Goal: Task Accomplishment & Management: Use online tool/utility

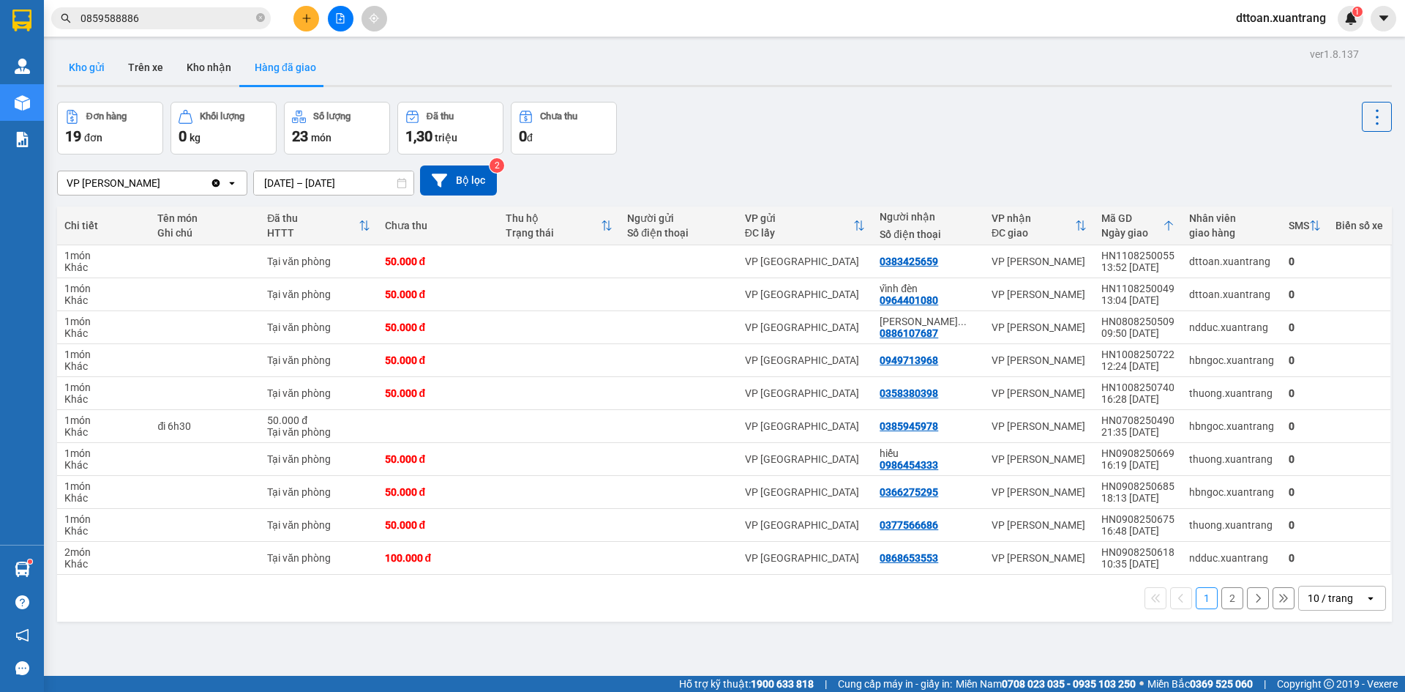
click at [72, 78] on button "Kho gửi" at bounding box center [86, 67] width 59 height 35
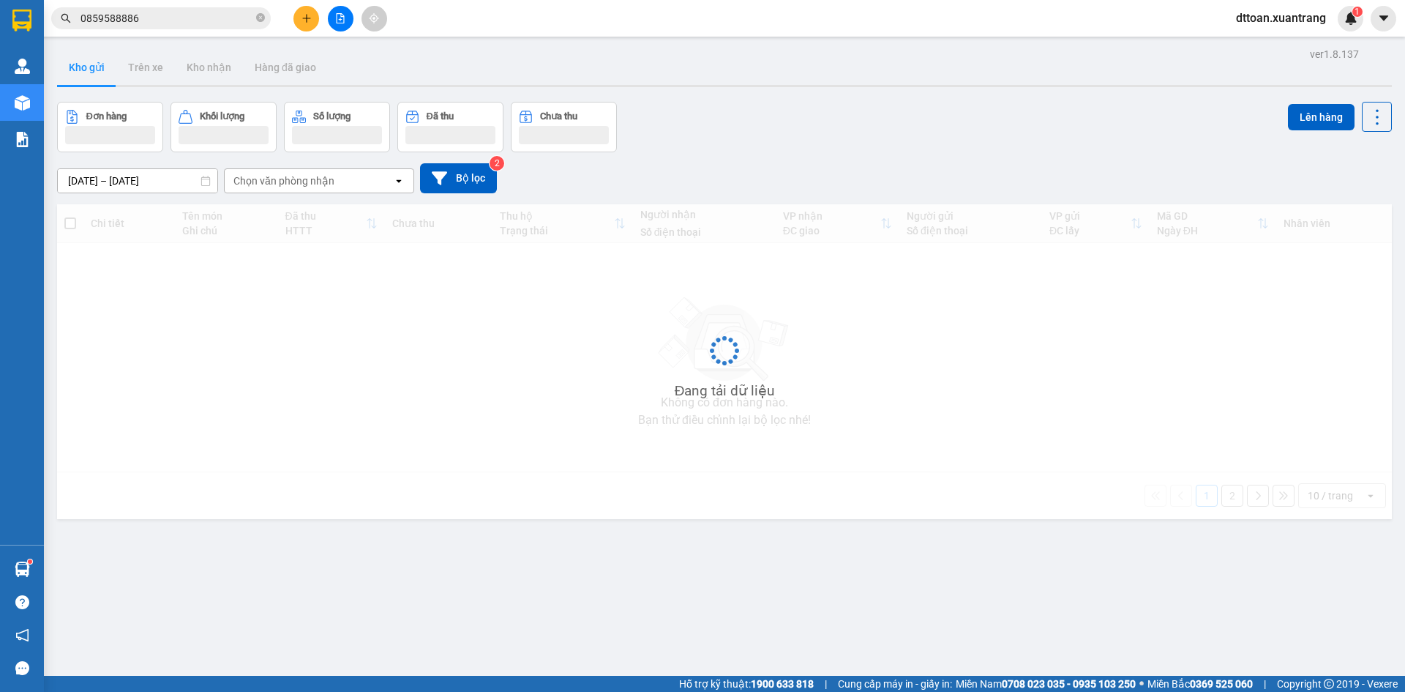
click at [337, 18] on icon "file-add" at bounding box center [341, 18] width 8 height 10
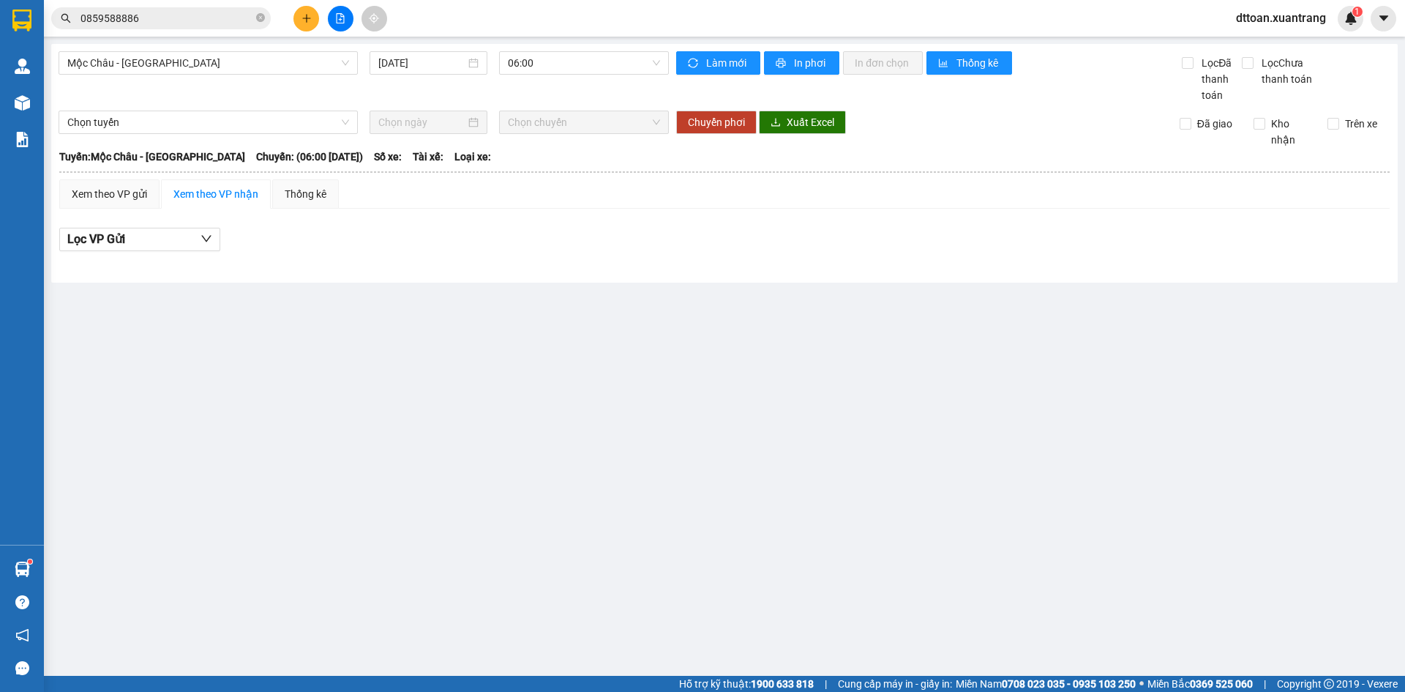
click at [337, 18] on icon "file-add" at bounding box center [340, 18] width 10 height 10
click at [331, 23] on button at bounding box center [341, 19] width 26 height 26
click at [338, 20] on icon "file-add" at bounding box center [340, 18] width 10 height 10
drag, startPoint x: 124, startPoint y: 77, endPoint x: 139, endPoint y: 52, distance: 29.2
click at [130, 67] on div "Mộc Châu - [GEOGRAPHIC_DATA] [DATE] 06:00" at bounding box center [364, 77] width 610 height 52
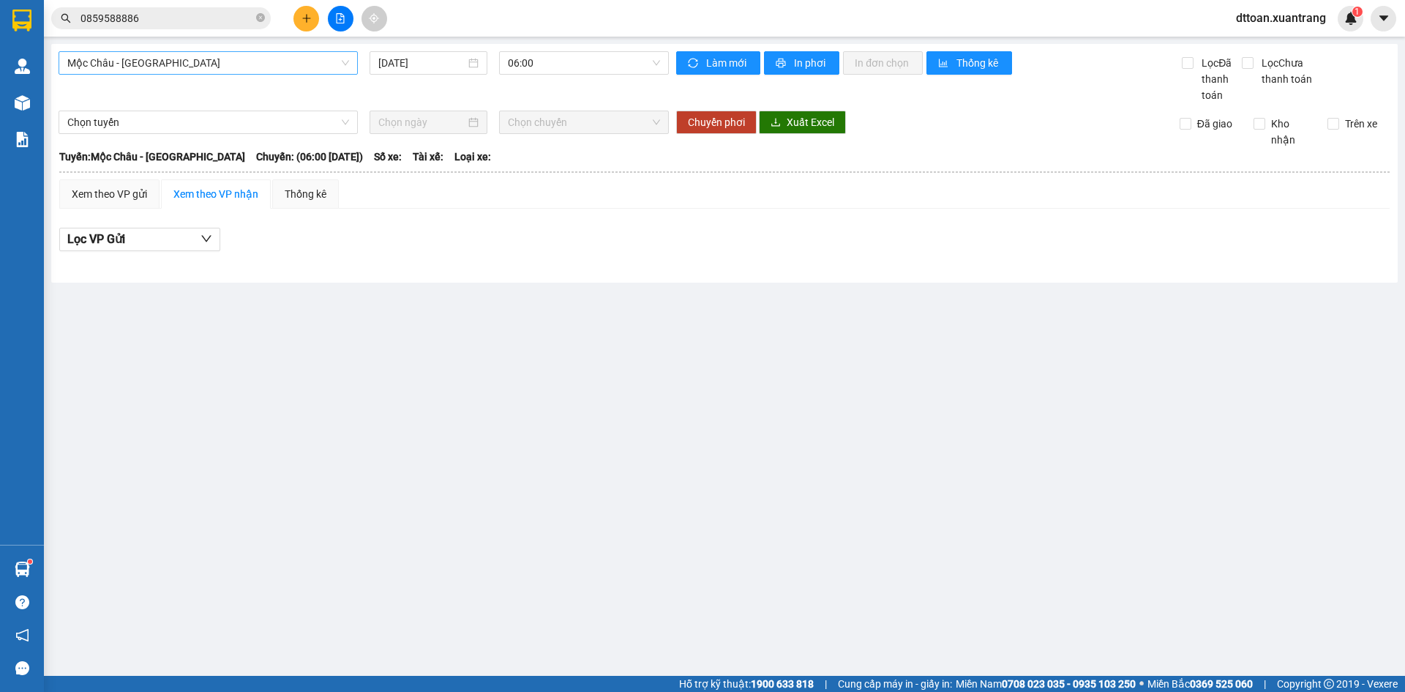
click at [141, 52] on span "Mộc Châu - [GEOGRAPHIC_DATA]" at bounding box center [208, 63] width 282 height 22
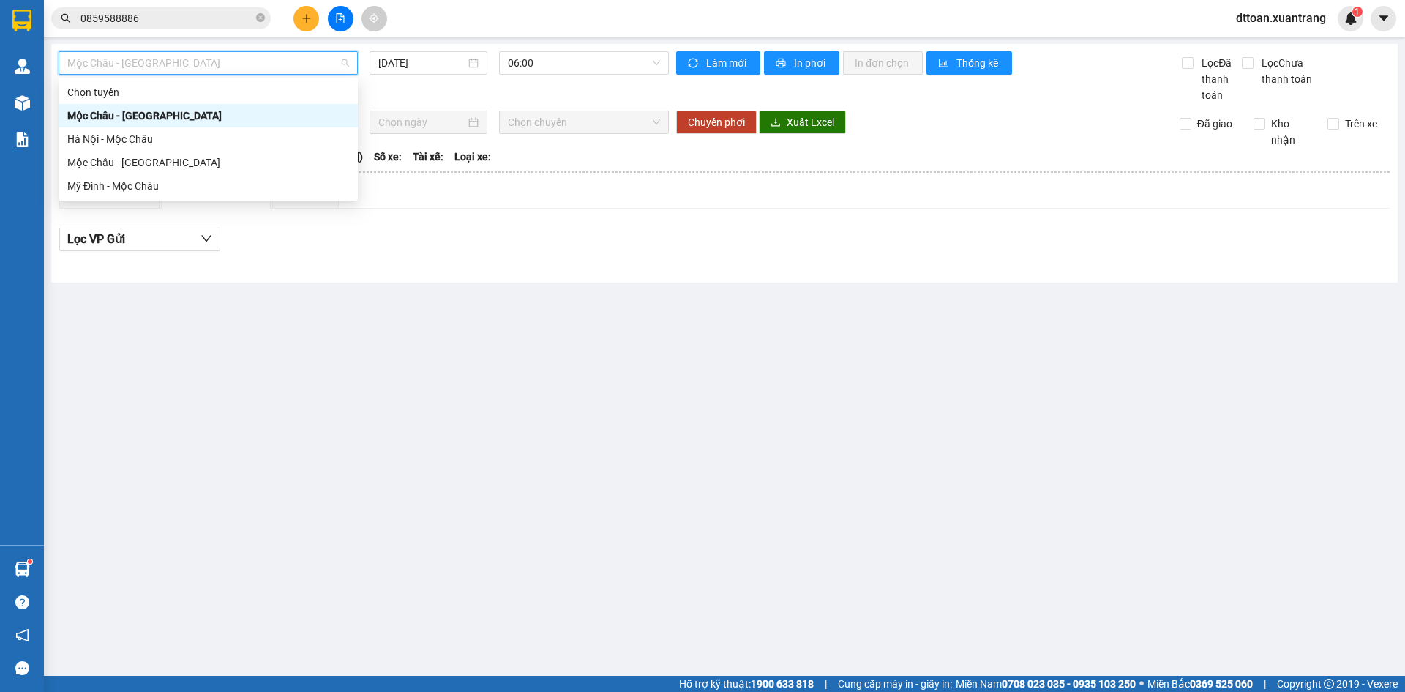
click at [127, 136] on div "Hà Nội - Mộc Châu" at bounding box center [208, 139] width 282 height 16
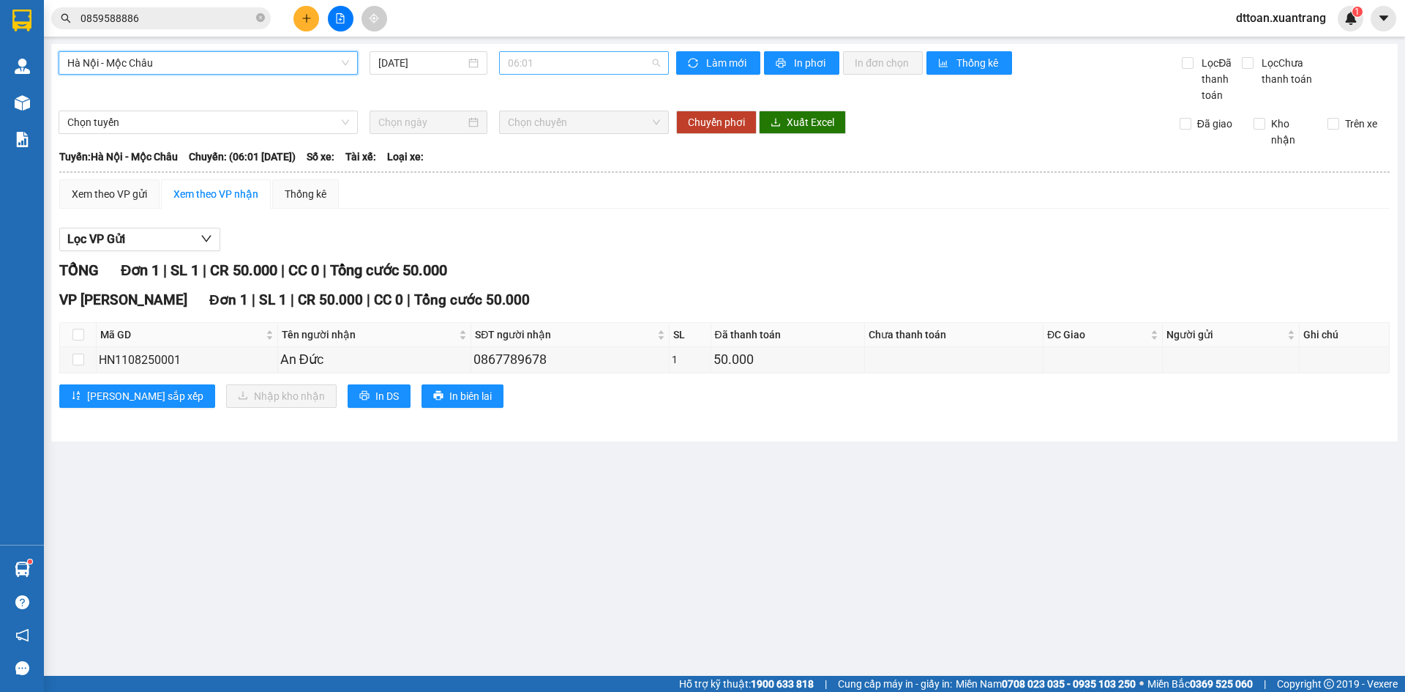
click at [530, 55] on span "06:01" at bounding box center [584, 63] width 152 height 22
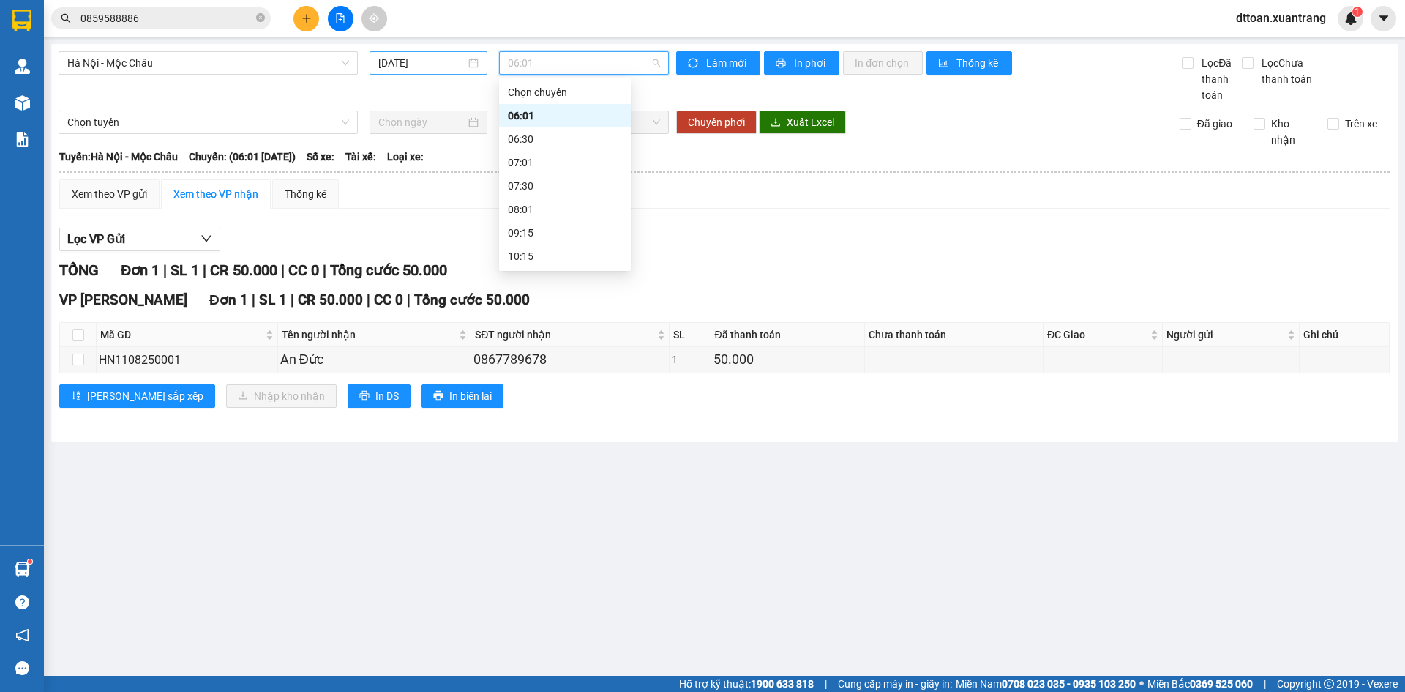
click at [425, 64] on input "[DATE]" at bounding box center [421, 63] width 87 height 16
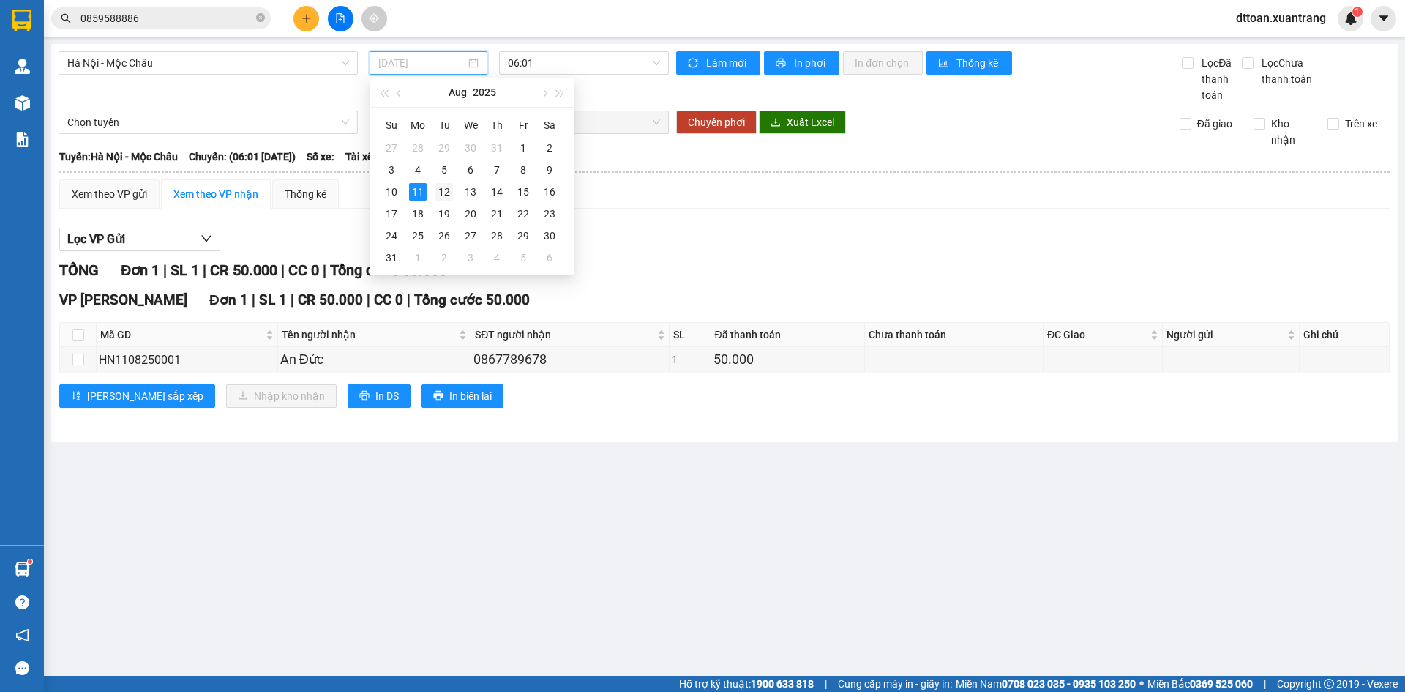
click at [441, 191] on div "12" at bounding box center [444, 192] width 18 height 18
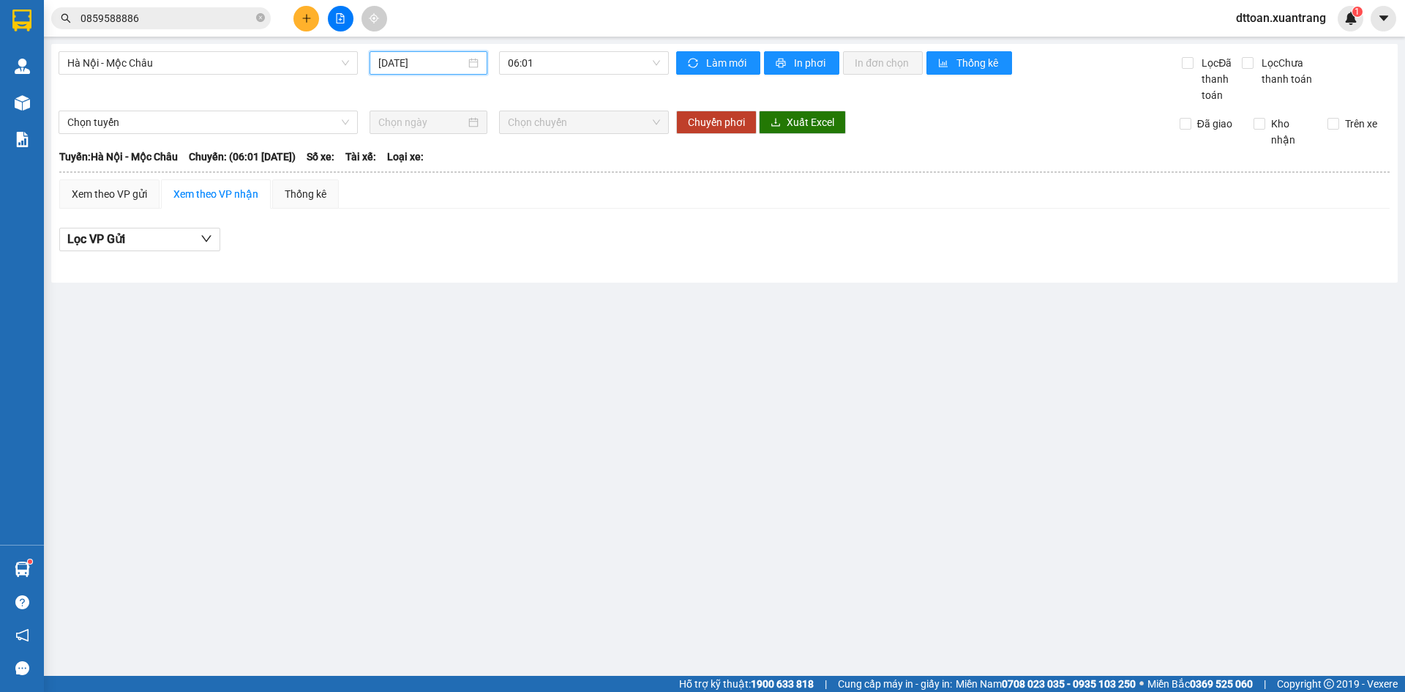
click at [435, 59] on input "[DATE]" at bounding box center [421, 63] width 87 height 16
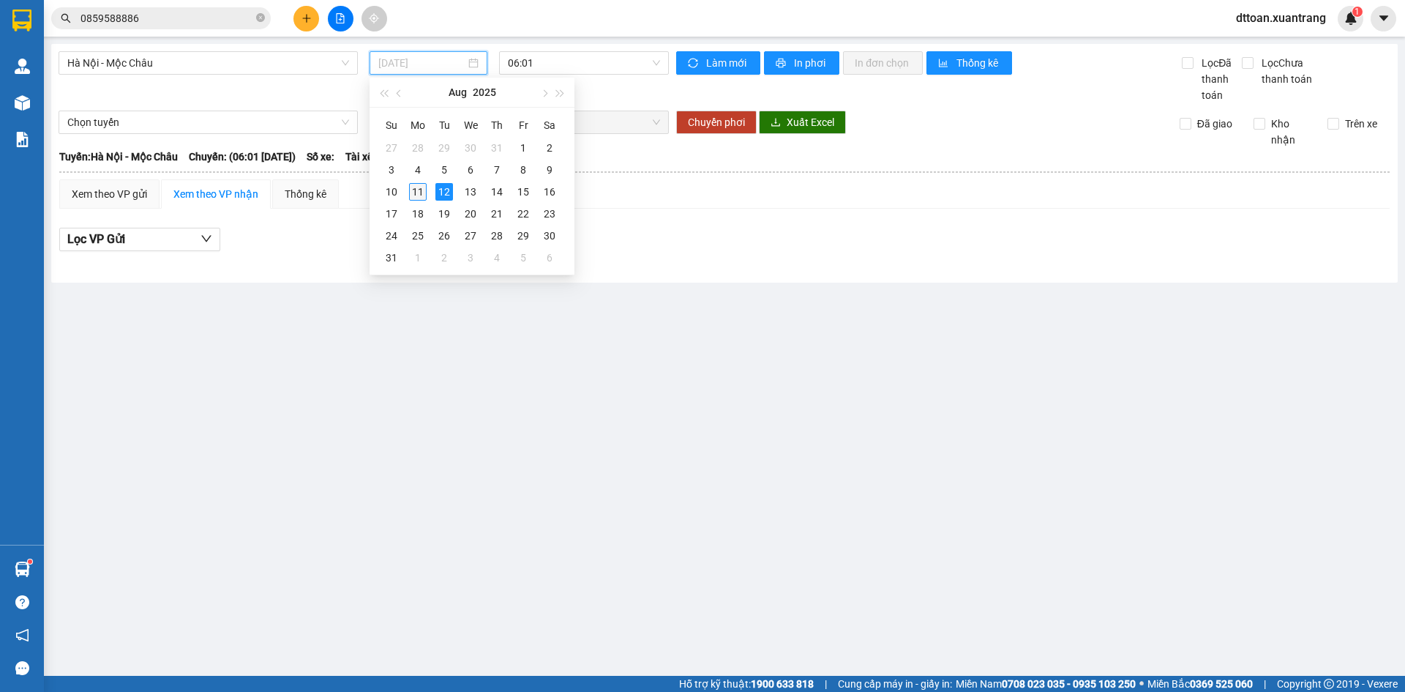
click at [419, 188] on div "11" at bounding box center [418, 192] width 18 height 18
type input "[DATE]"
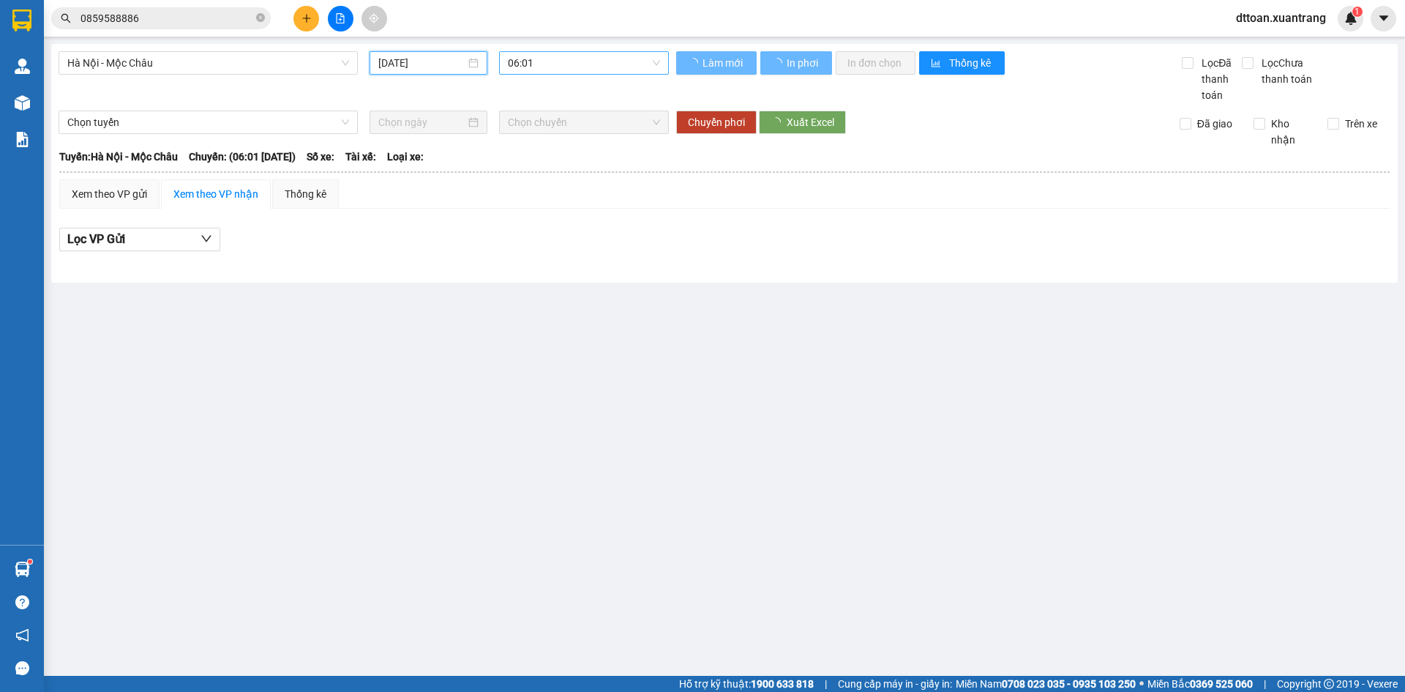
click at [594, 58] on span "06:01" at bounding box center [584, 63] width 152 height 22
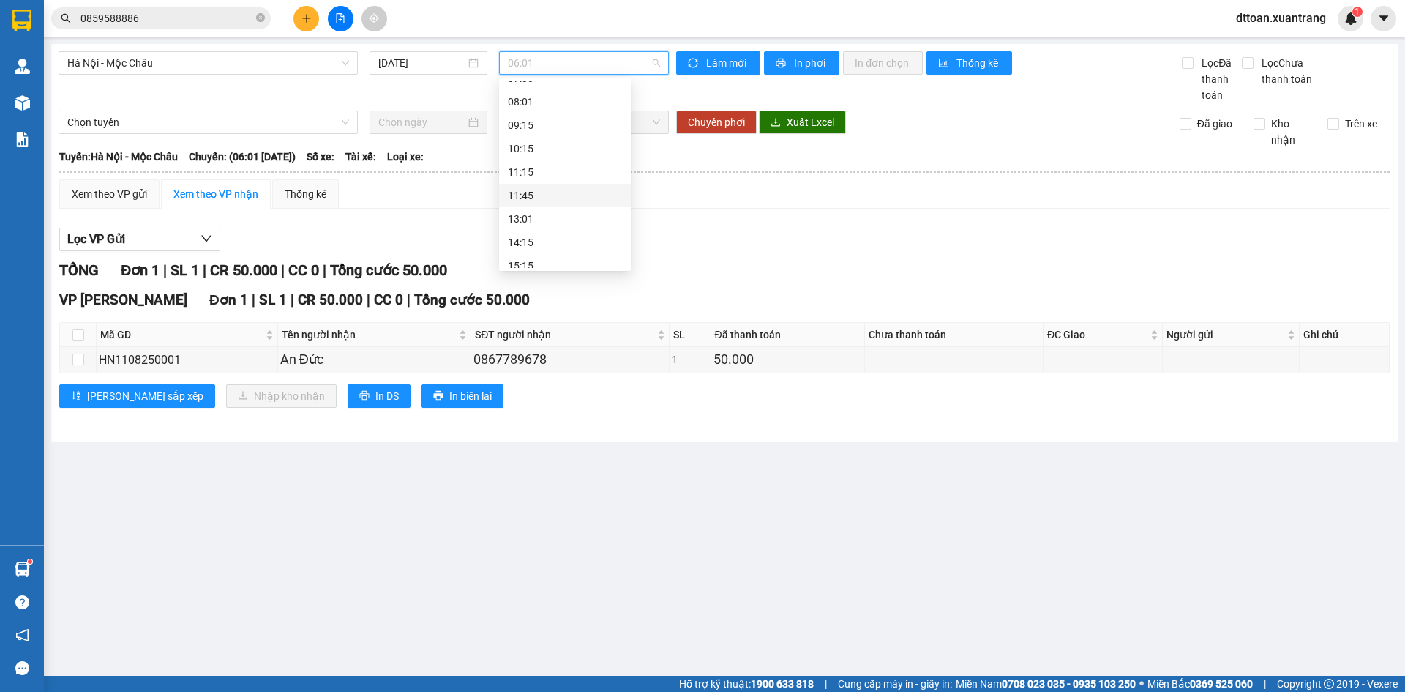
scroll to position [211, 0]
click at [554, 182] on div "16:15" at bounding box center [565, 186] width 114 height 16
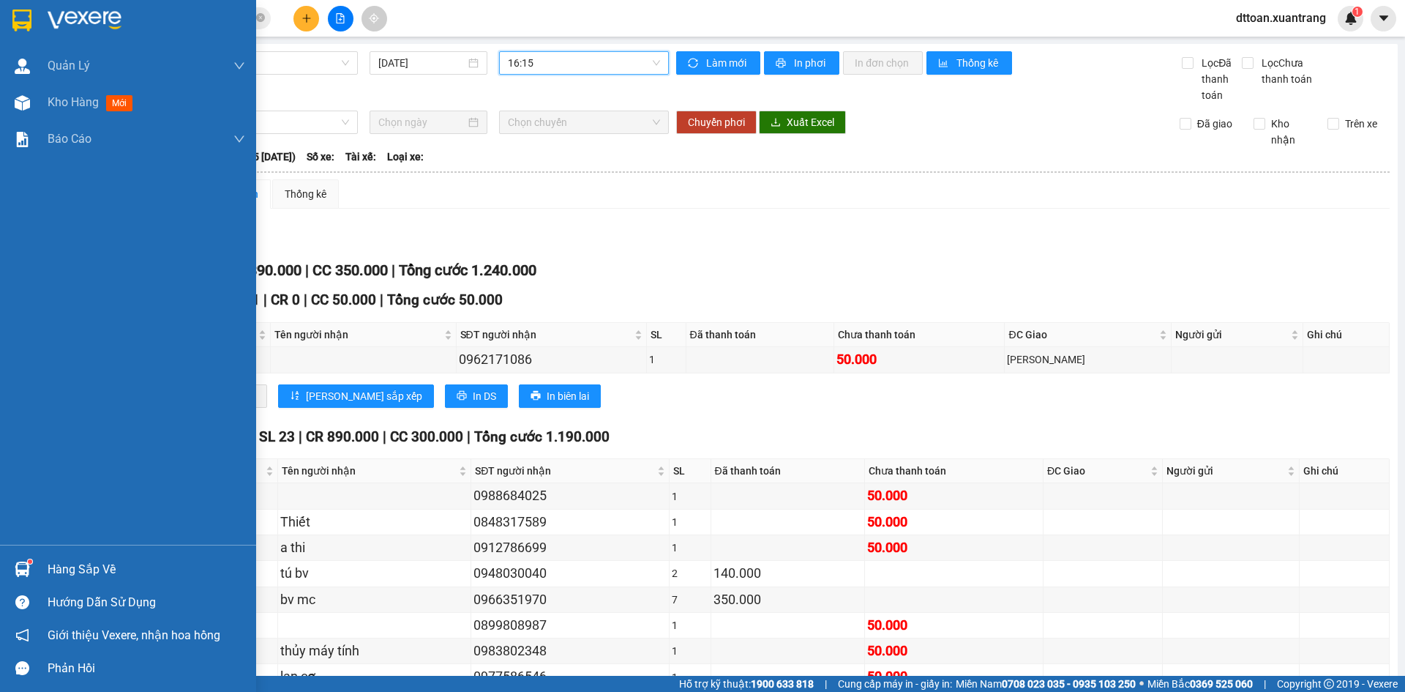
click at [30, 18] on img at bounding box center [21, 21] width 19 height 22
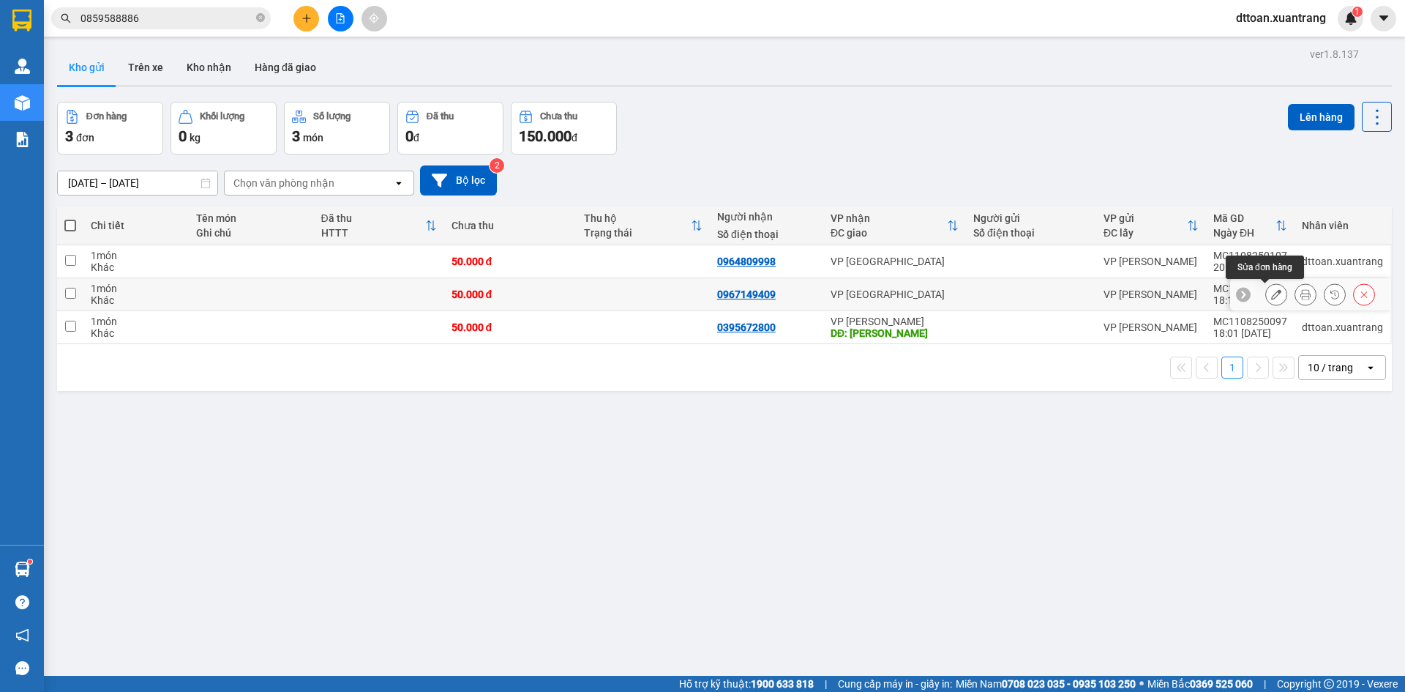
click at [1274, 298] on button at bounding box center [1276, 295] width 20 height 26
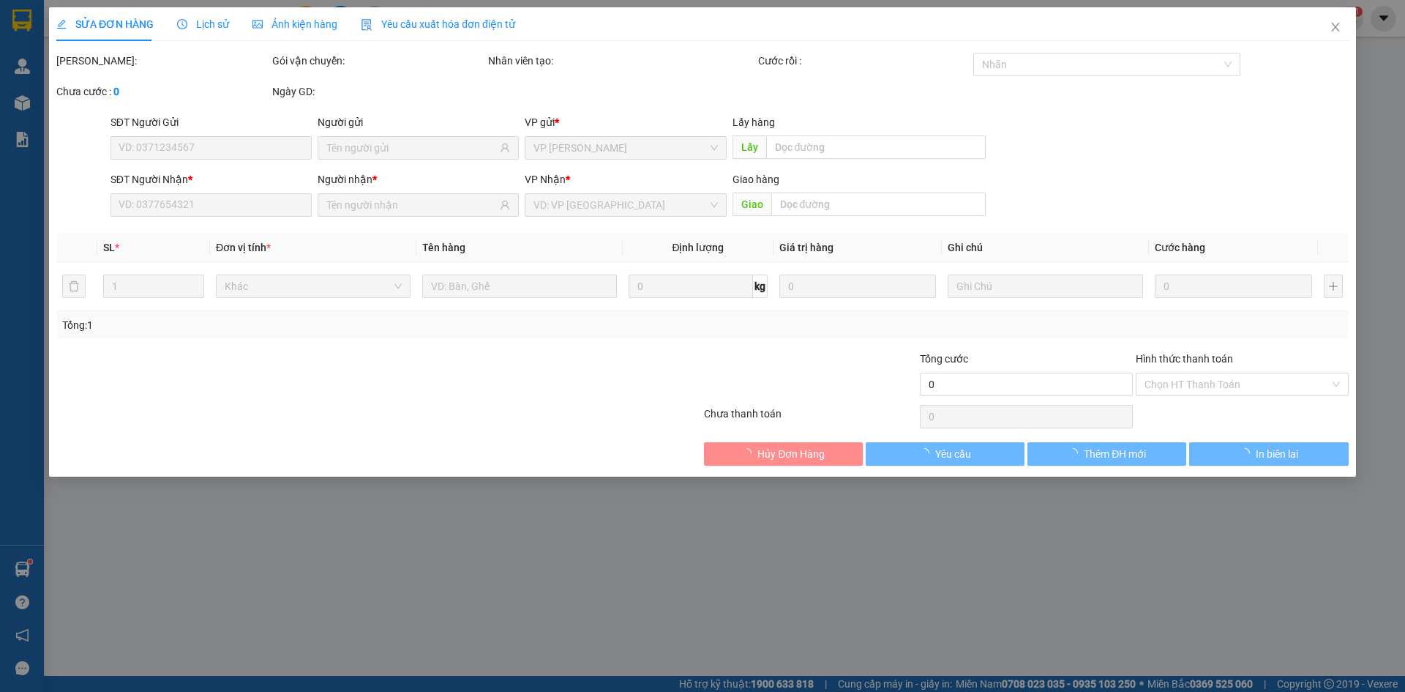
type input "0967149409"
type input "50.000"
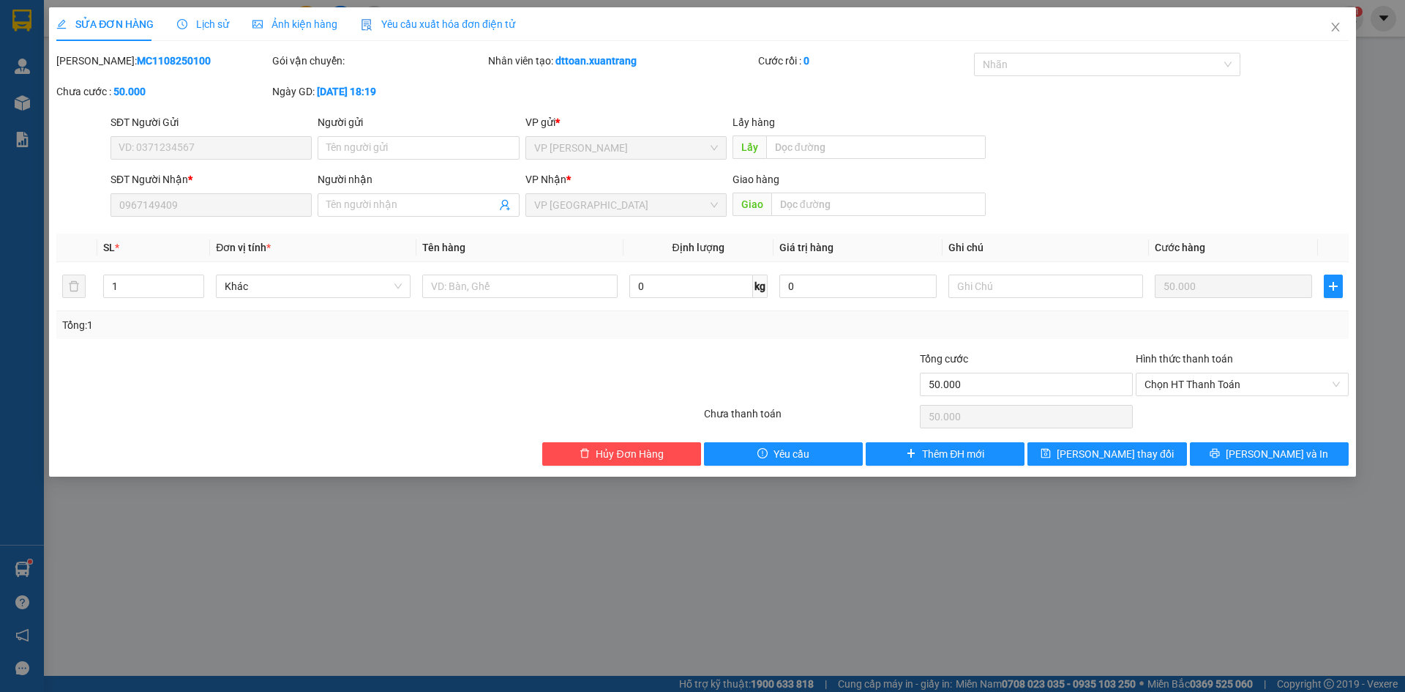
click at [293, 23] on span "Ảnh kiện hàng" at bounding box center [294, 24] width 85 height 12
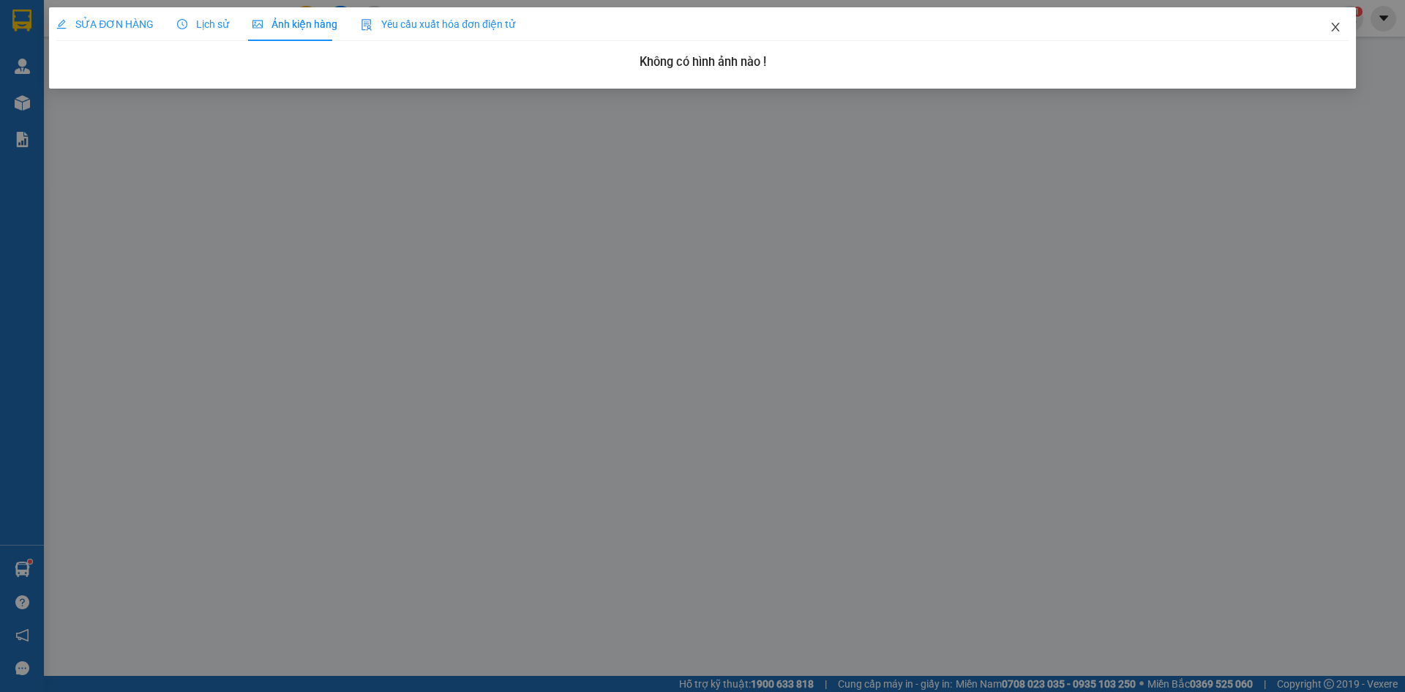
click at [1341, 31] on icon "close" at bounding box center [1336, 27] width 12 height 12
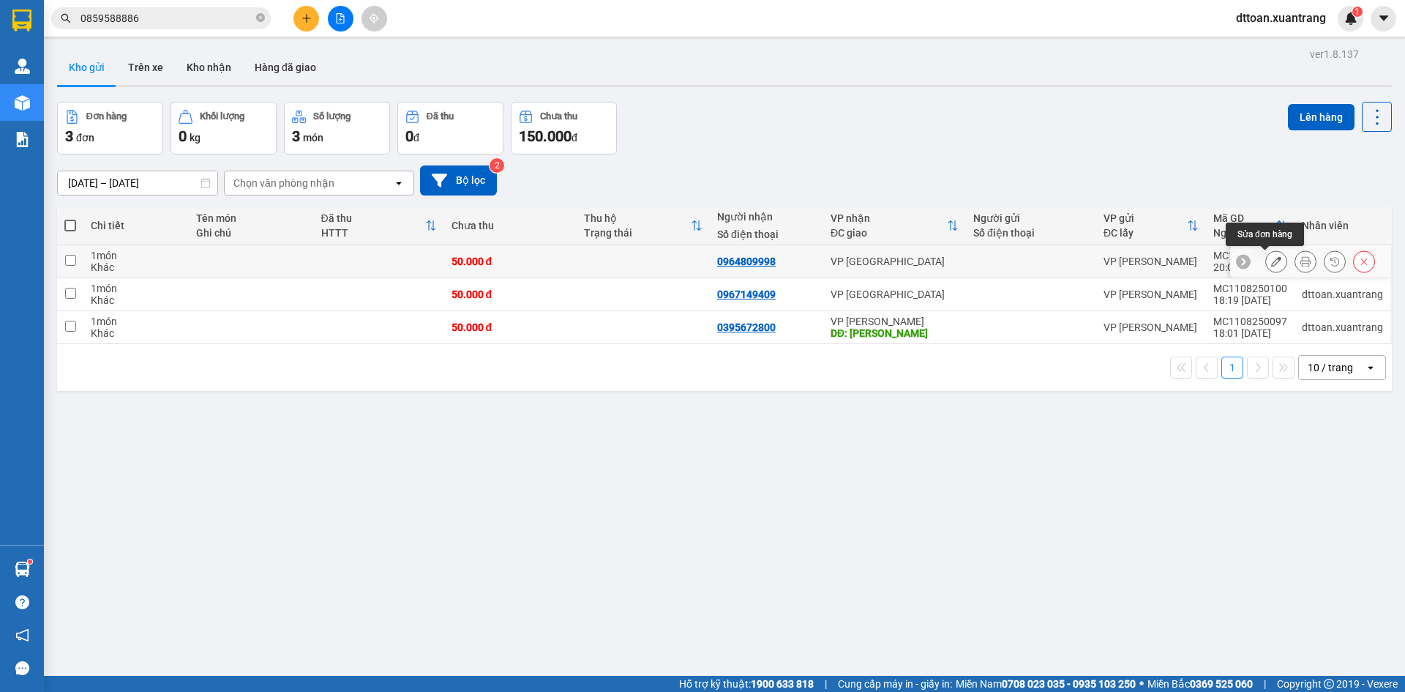
click at [1266, 258] on button at bounding box center [1276, 262] width 20 height 26
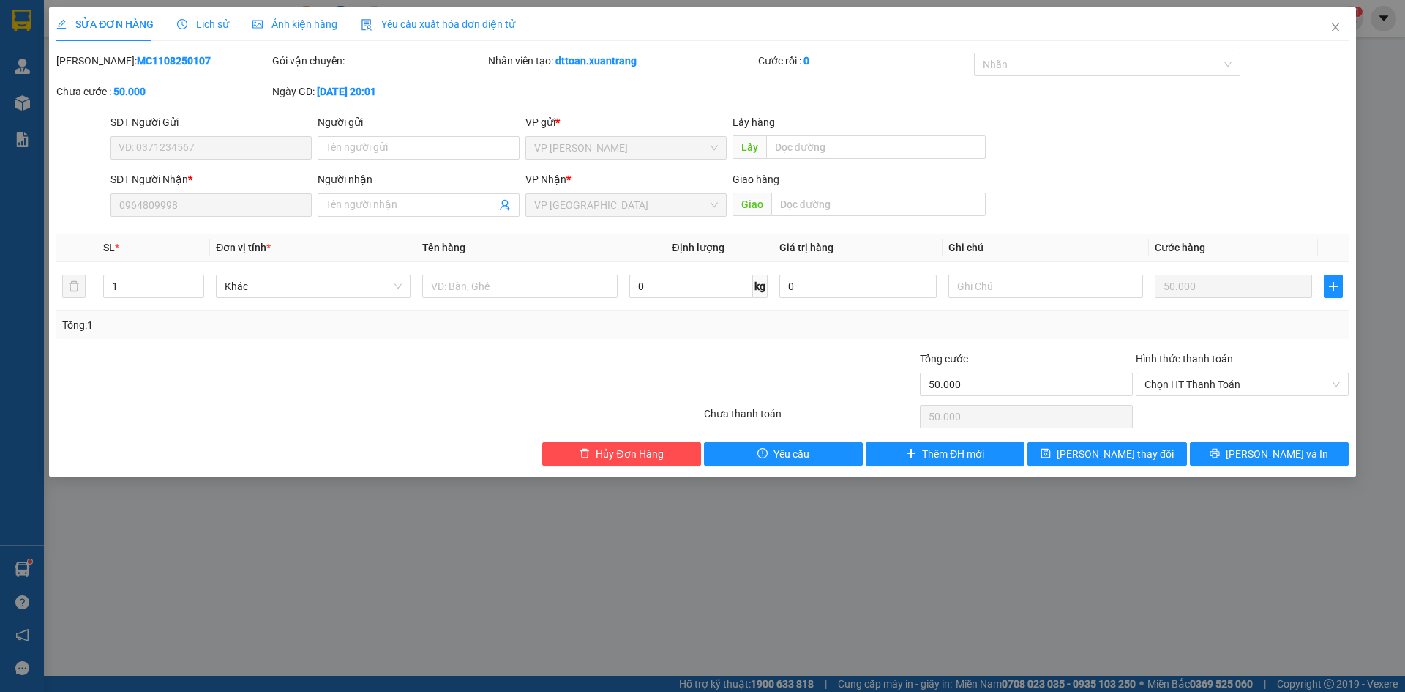
click at [431, 22] on span "Yêu cầu xuất hóa đơn điện tử" at bounding box center [438, 24] width 154 height 12
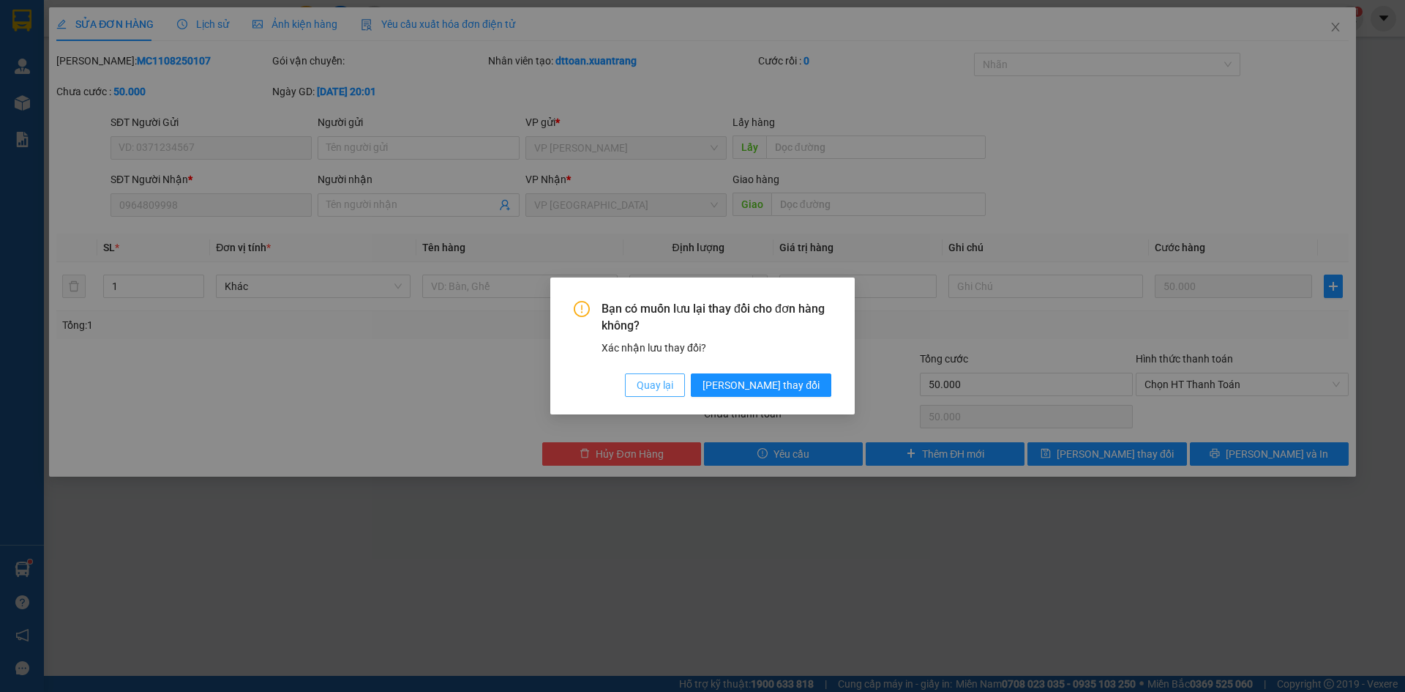
click at [673, 378] on span "Quay lại" at bounding box center [655, 385] width 37 height 16
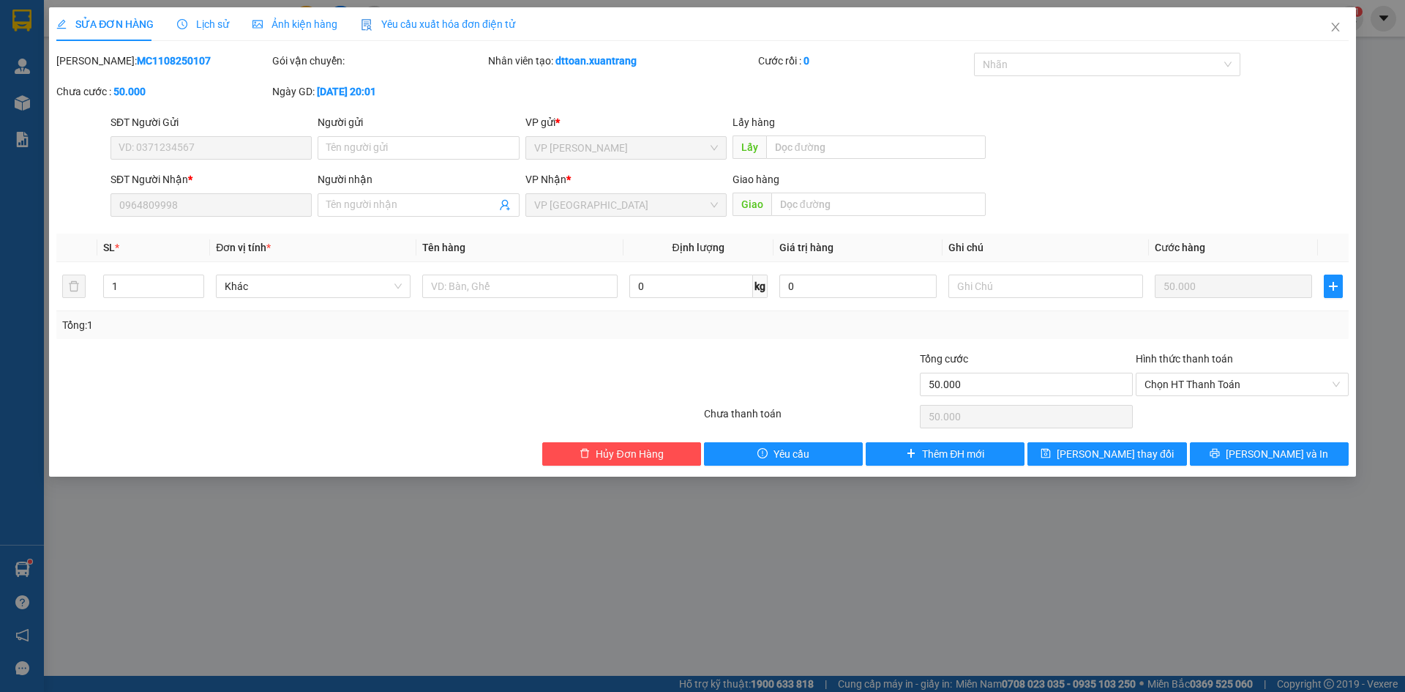
click at [282, 22] on span "Ảnh kiện hàng" at bounding box center [294, 24] width 85 height 12
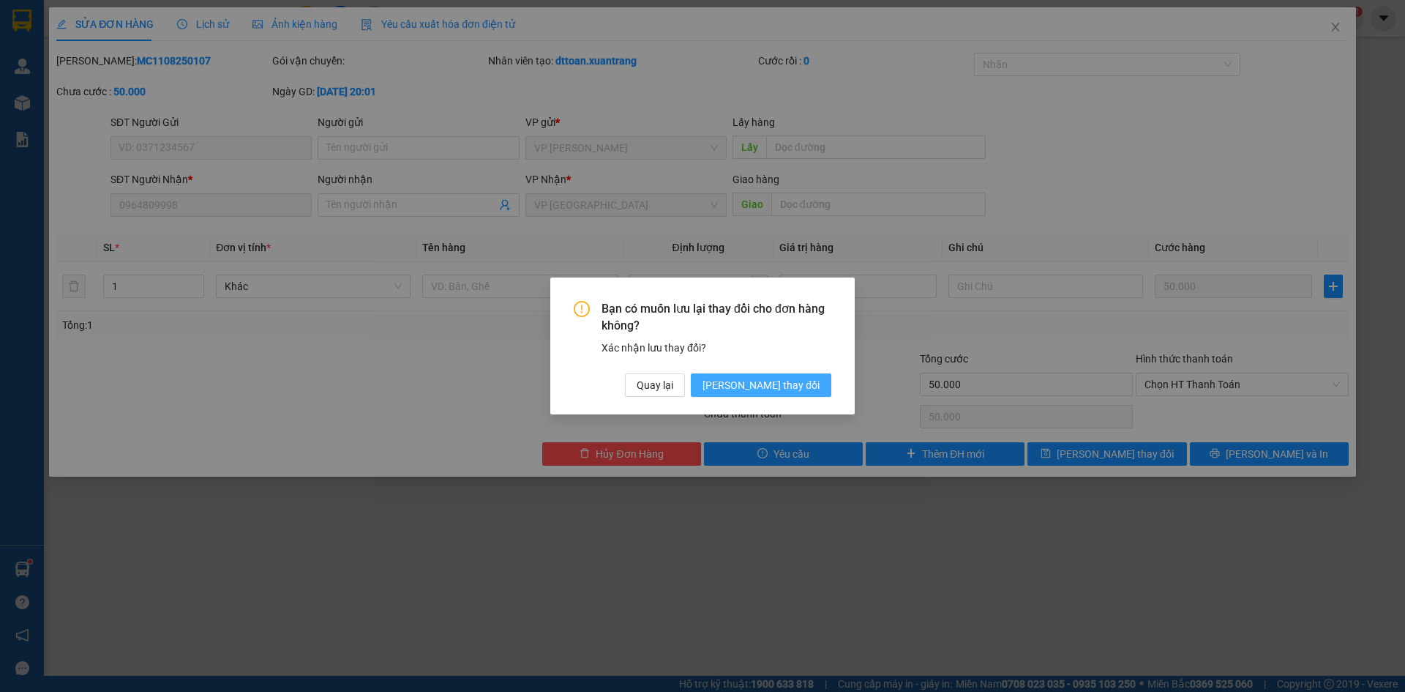
click at [793, 391] on span "[PERSON_NAME] thay đổi" at bounding box center [761, 385] width 117 height 16
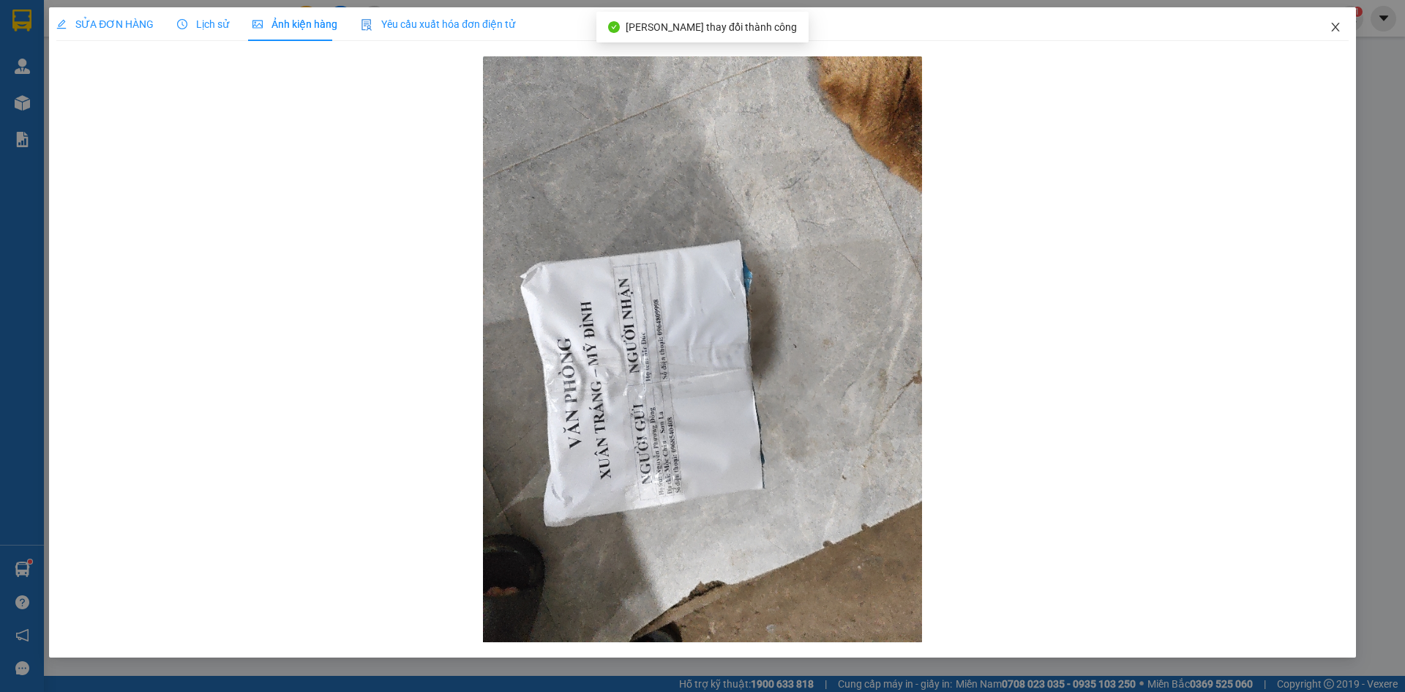
click at [1340, 32] on icon "close" at bounding box center [1336, 27] width 12 height 12
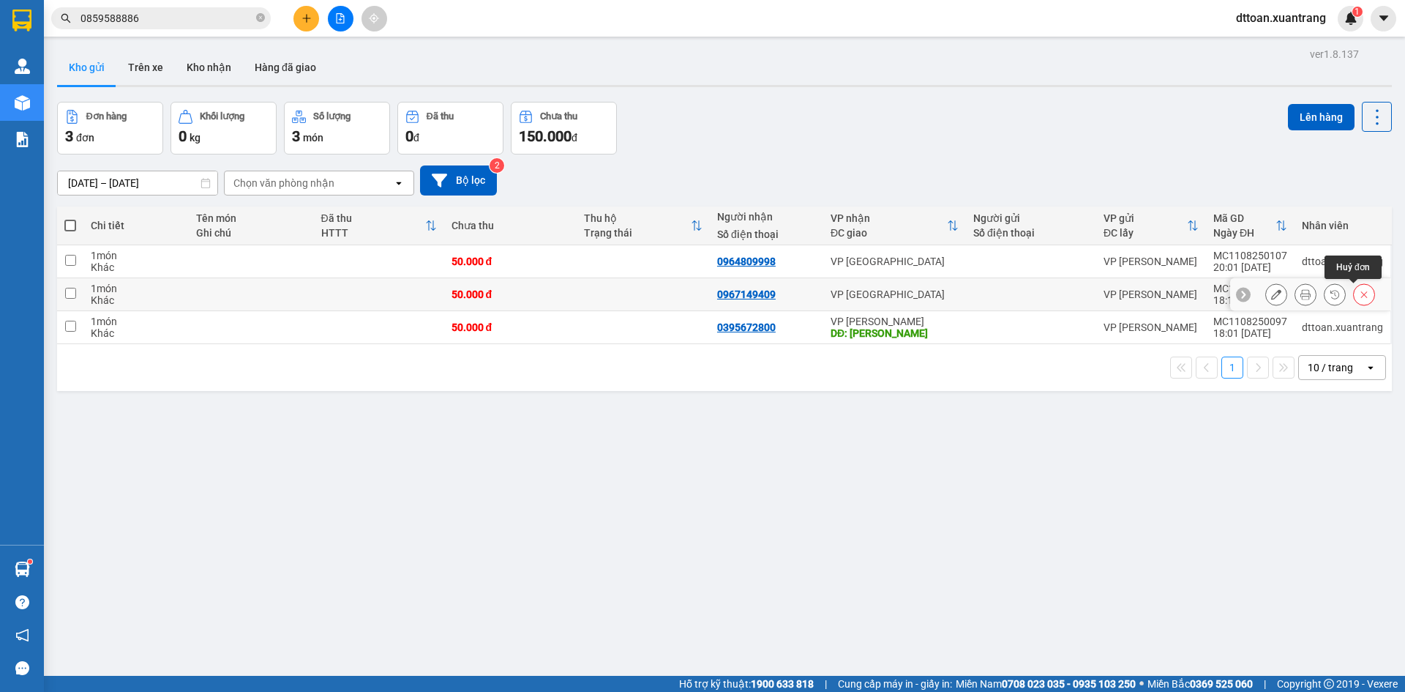
click at [1359, 293] on icon at bounding box center [1364, 294] width 10 height 10
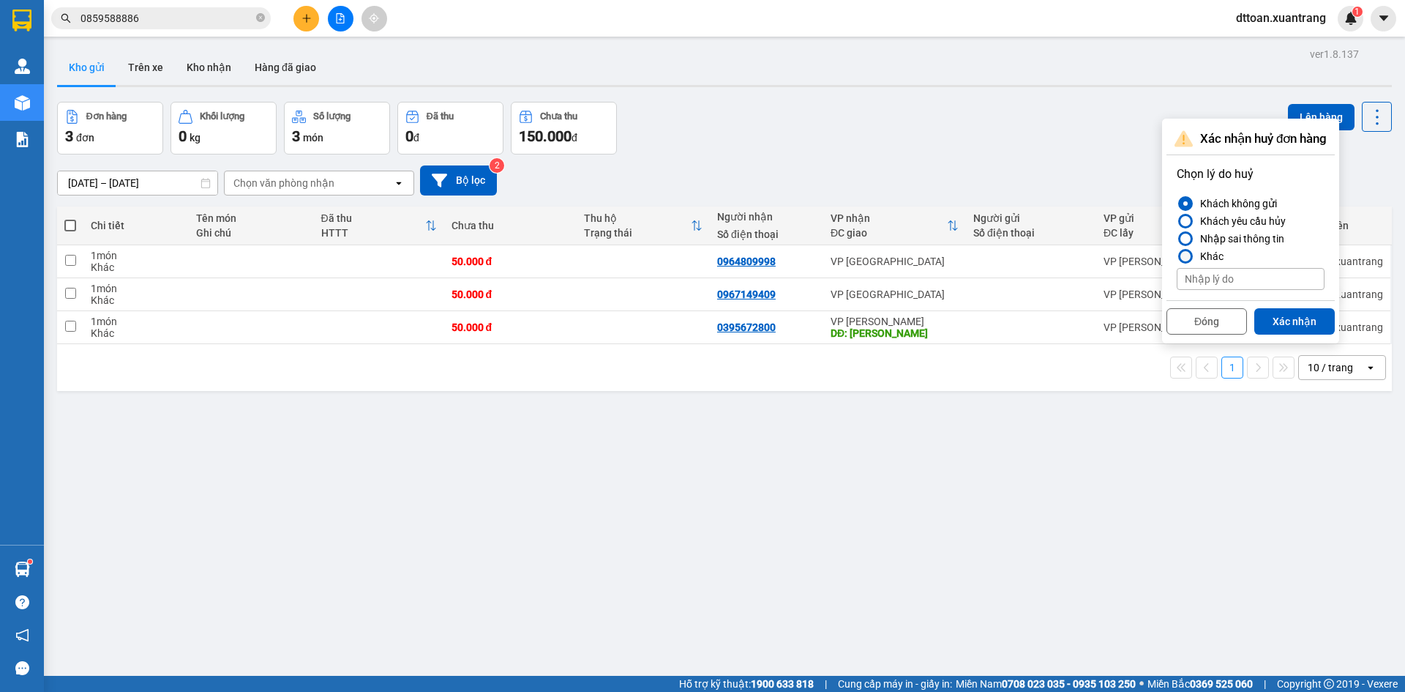
click at [1272, 269] on input at bounding box center [1251, 279] width 148 height 22
type input "d"
type input "đas"
click at [1303, 318] on button "Xác nhận" at bounding box center [1294, 321] width 80 height 26
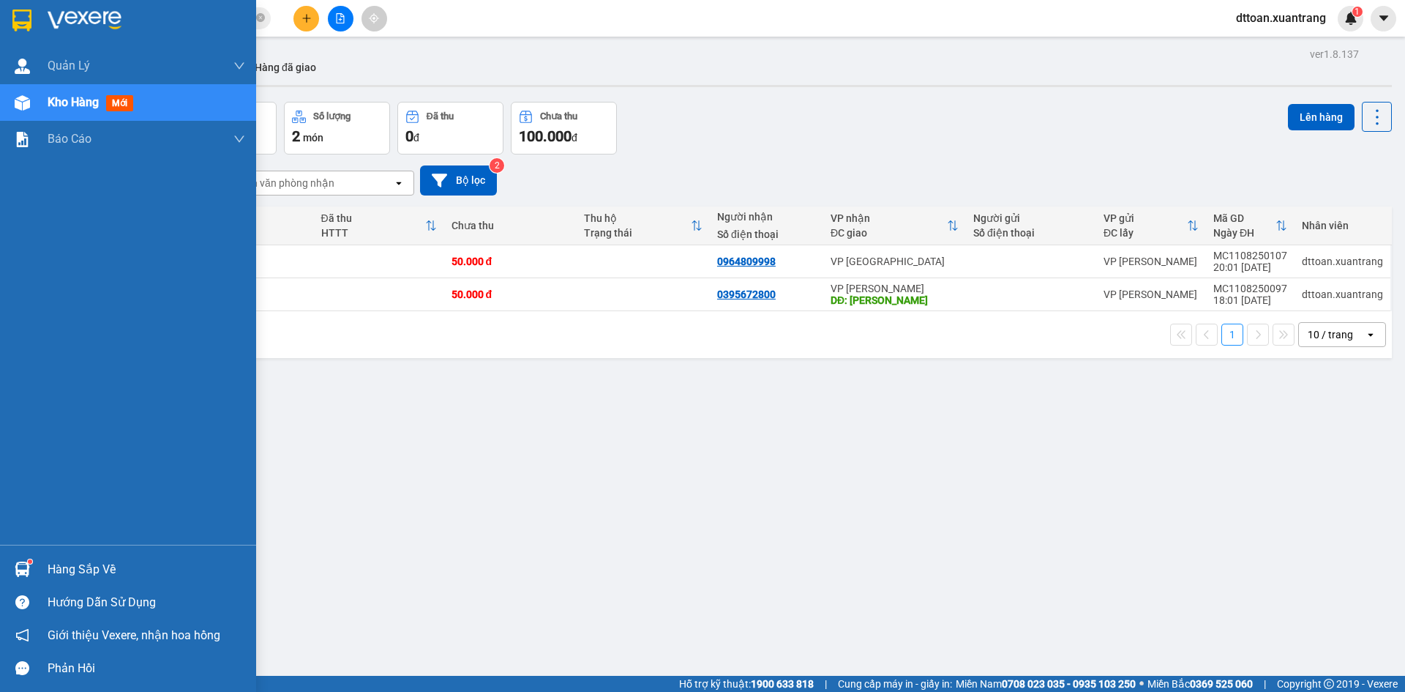
click at [121, 12] on img at bounding box center [85, 21] width 74 height 22
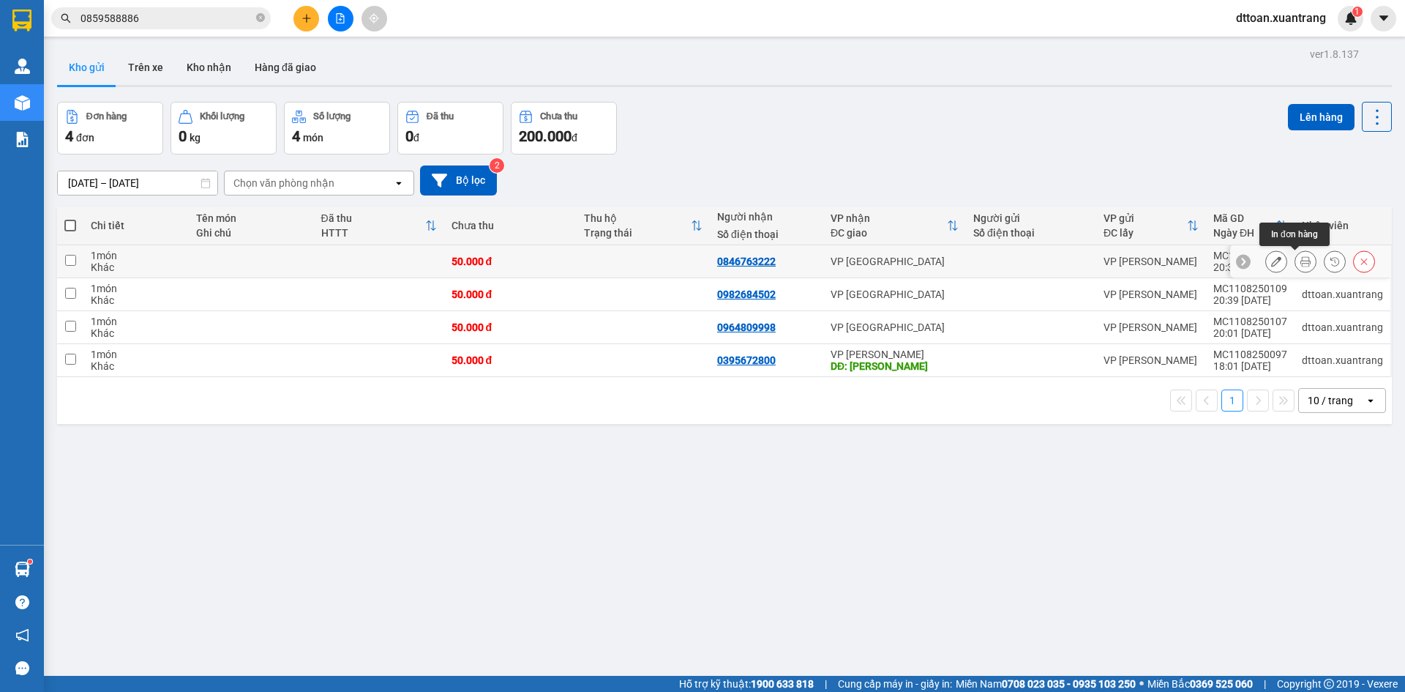
click at [1300, 261] on icon at bounding box center [1305, 261] width 10 height 10
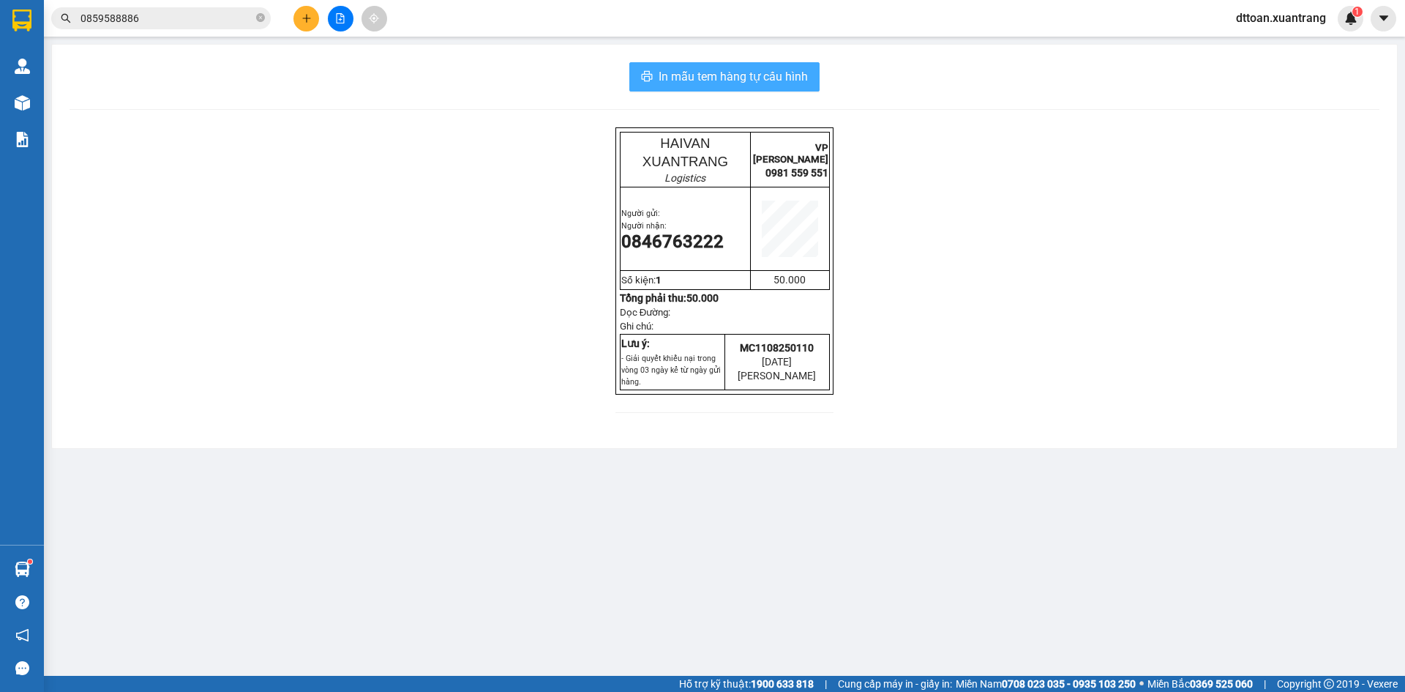
click at [742, 62] on button "In mẫu tem hàng tự cấu hình" at bounding box center [724, 76] width 190 height 29
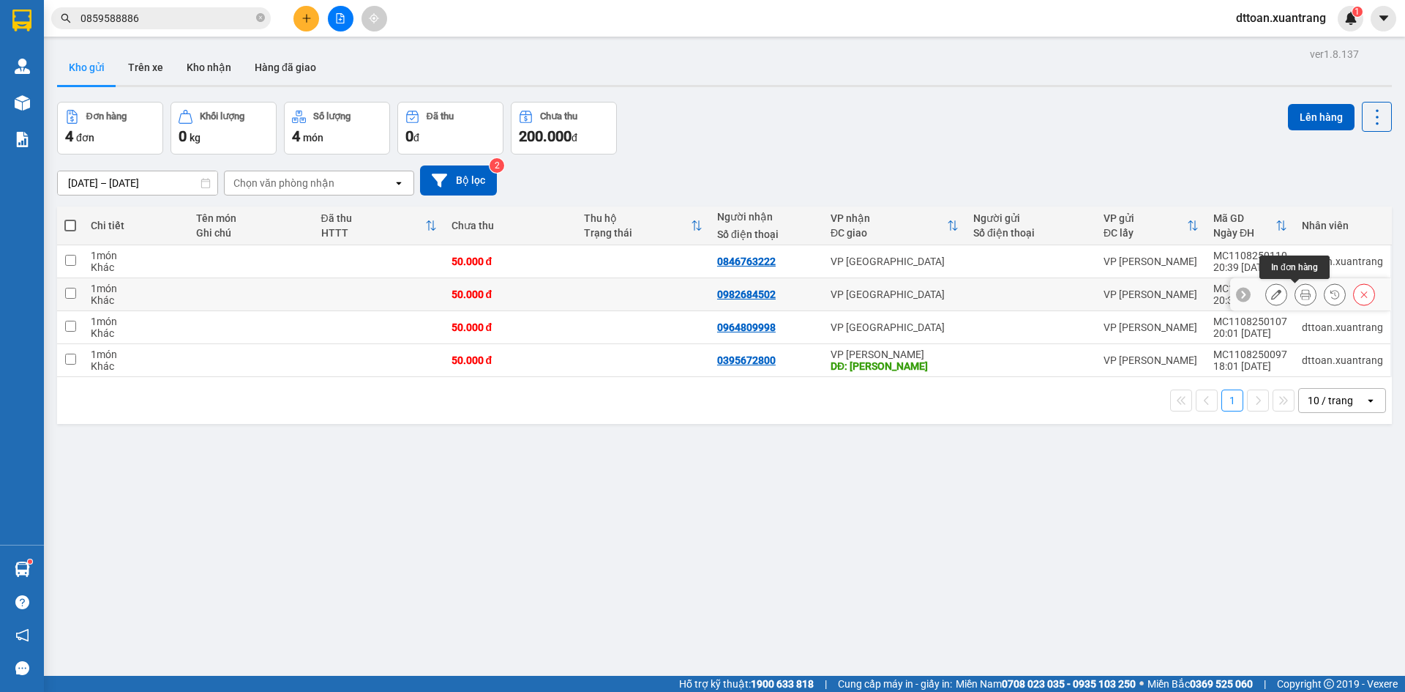
click at [1300, 293] on icon at bounding box center [1305, 294] width 10 height 10
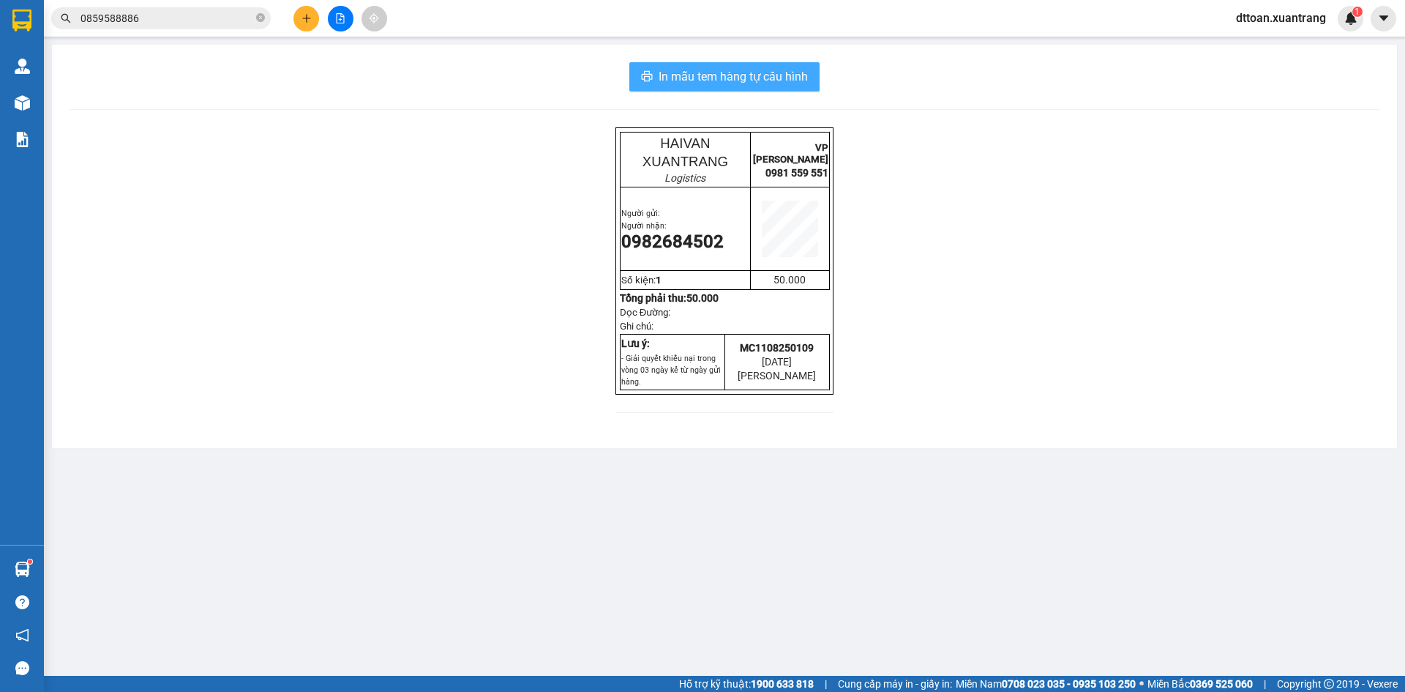
click at [802, 73] on span "In mẫu tem hàng tự cấu hình" at bounding box center [733, 76] width 149 height 18
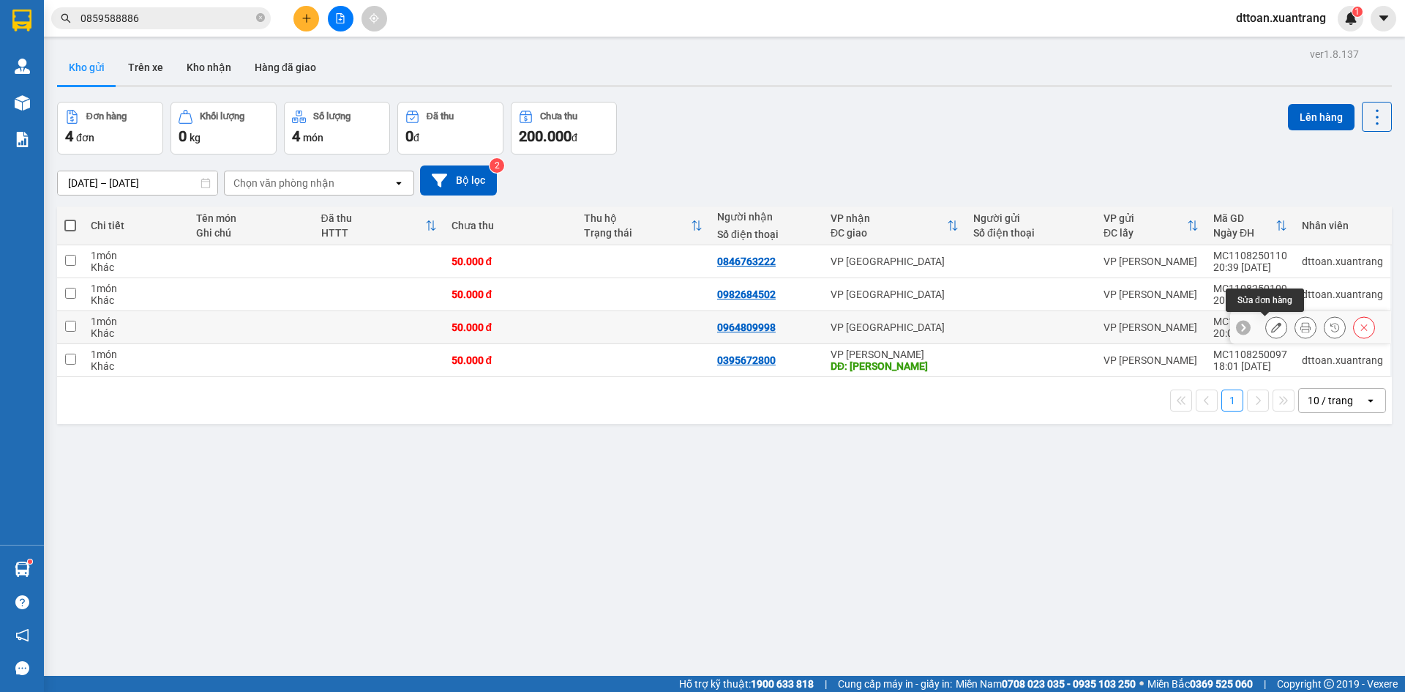
click at [1266, 321] on button at bounding box center [1276, 328] width 20 height 26
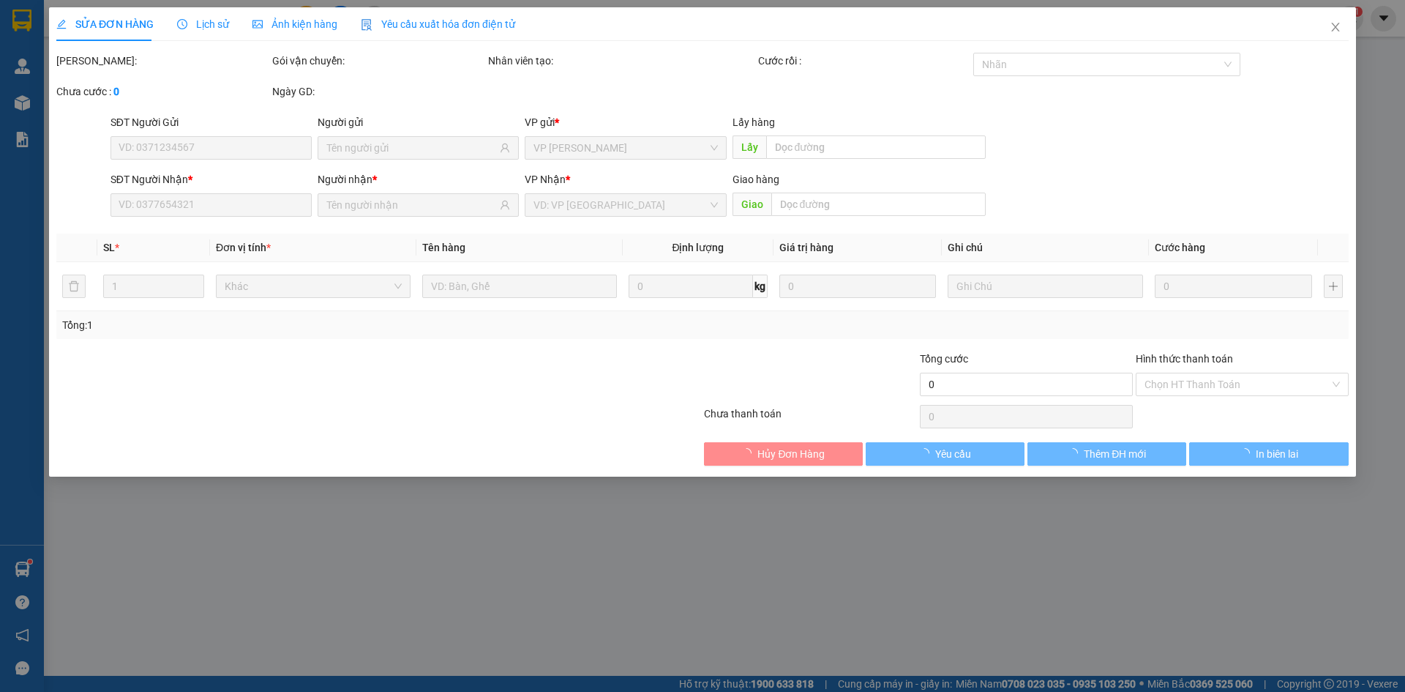
type input "0964809998"
type input "50.000"
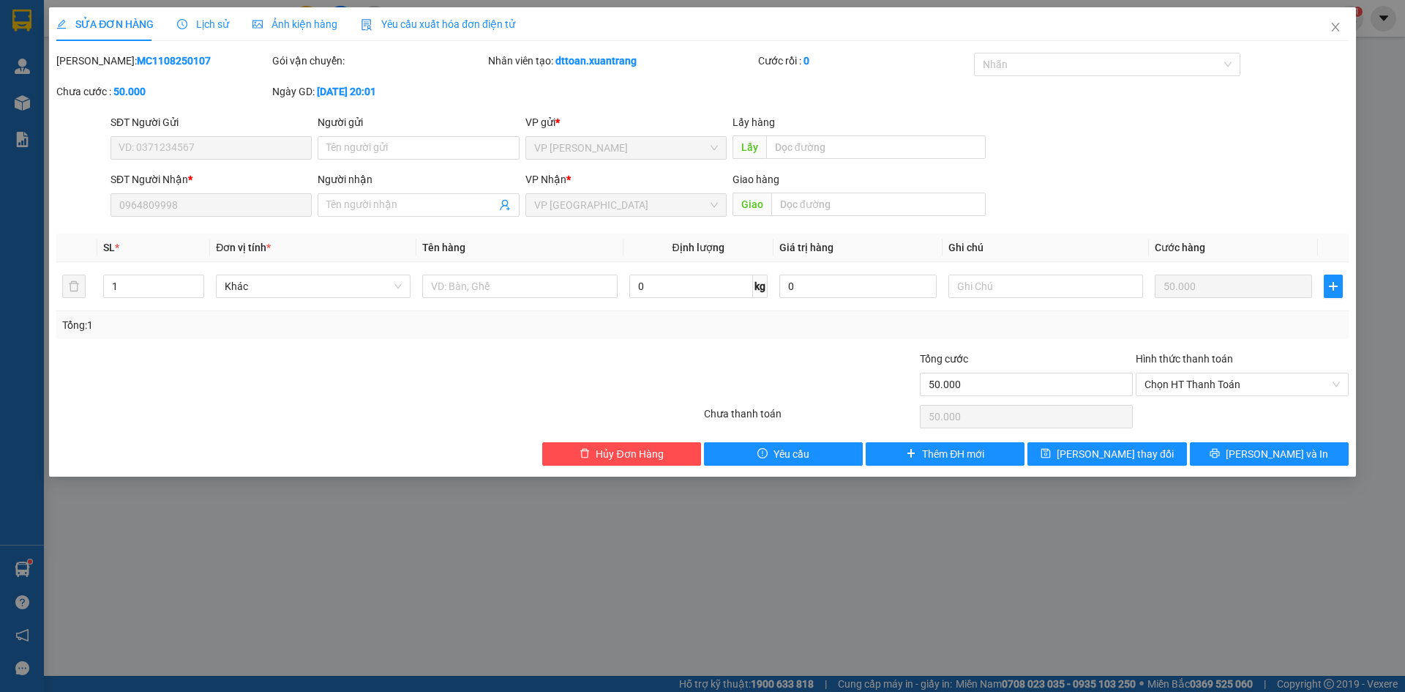
click at [304, 12] on div "Ảnh kiện hàng" at bounding box center [294, 24] width 85 height 34
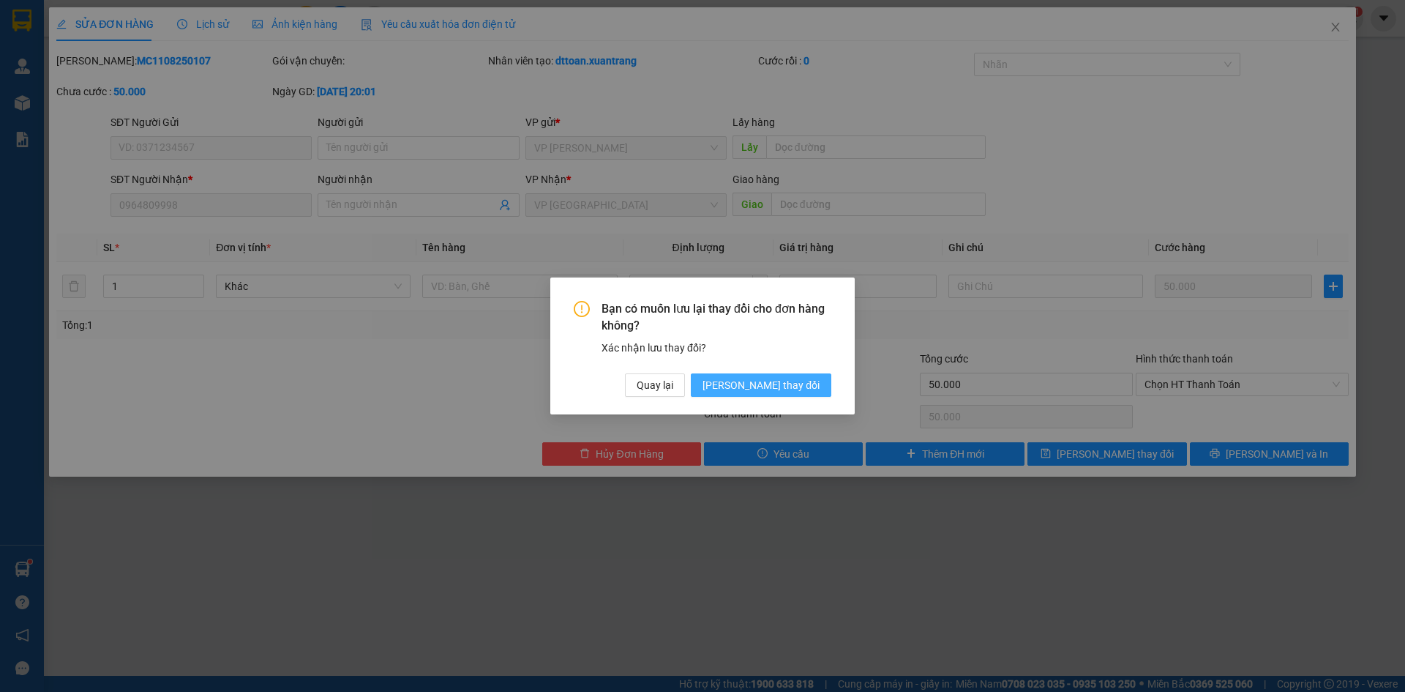
click at [765, 386] on span "[PERSON_NAME] thay đổi" at bounding box center [761, 385] width 117 height 16
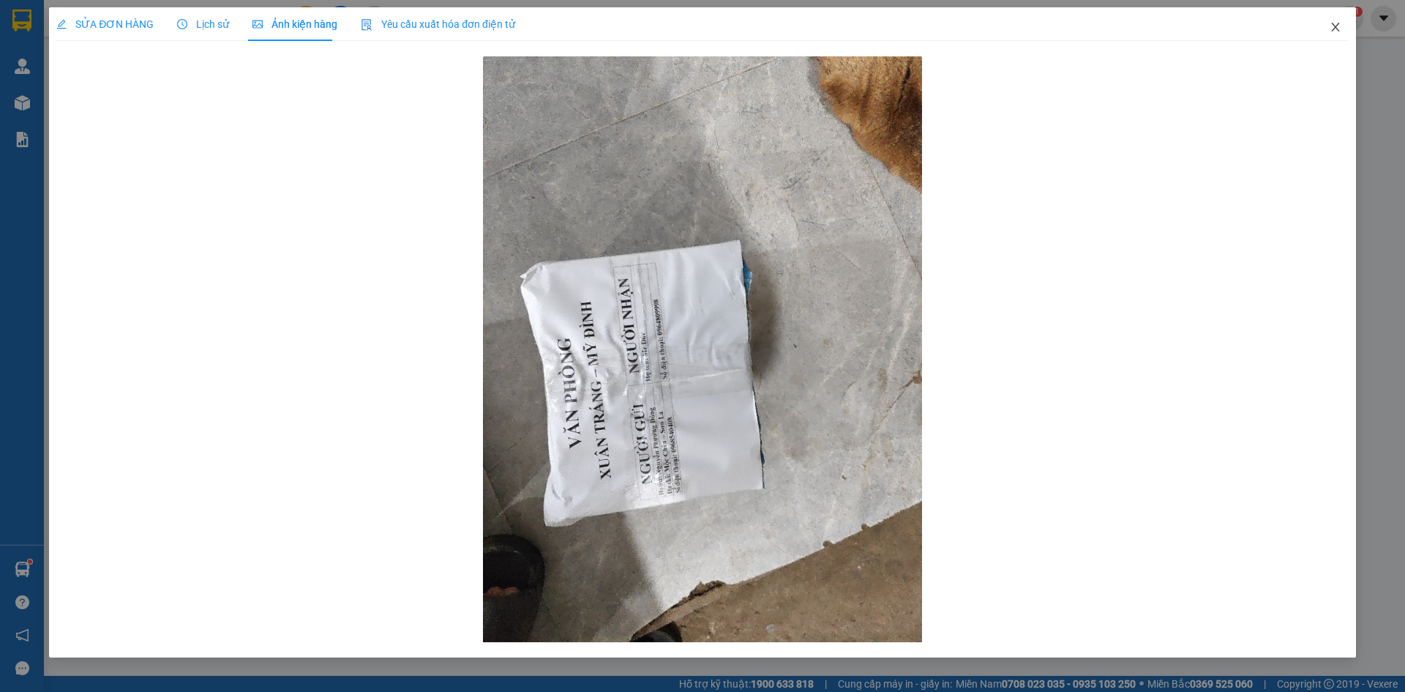
click at [1339, 32] on icon "close" at bounding box center [1336, 27] width 12 height 12
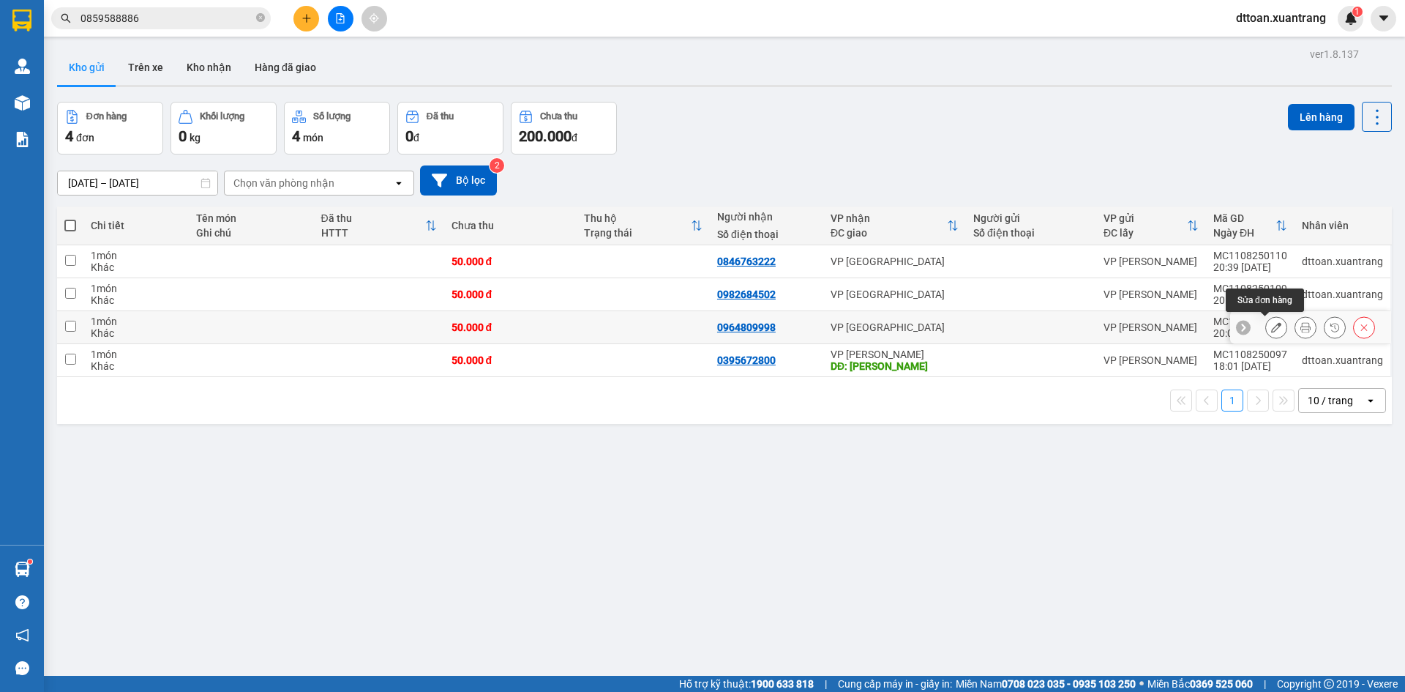
click at [1271, 328] on icon at bounding box center [1276, 327] width 10 height 10
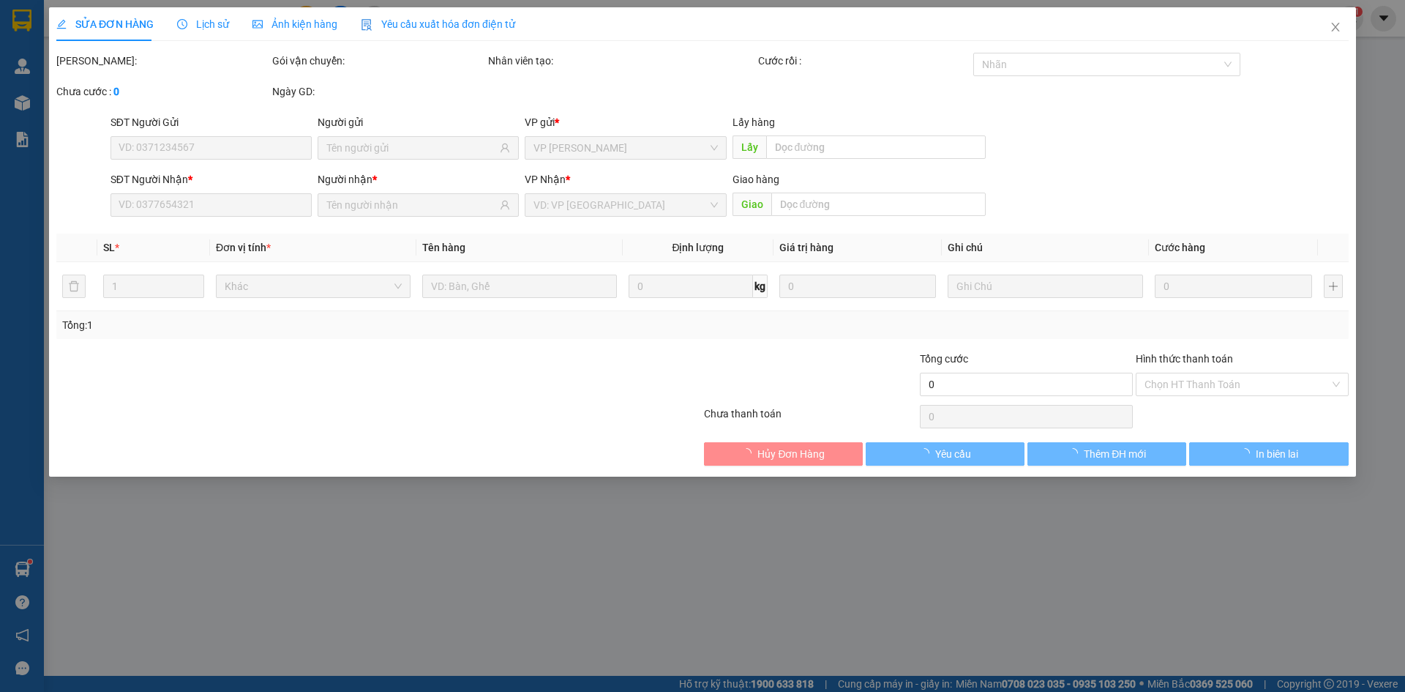
type input "0964809998"
type input "50.000"
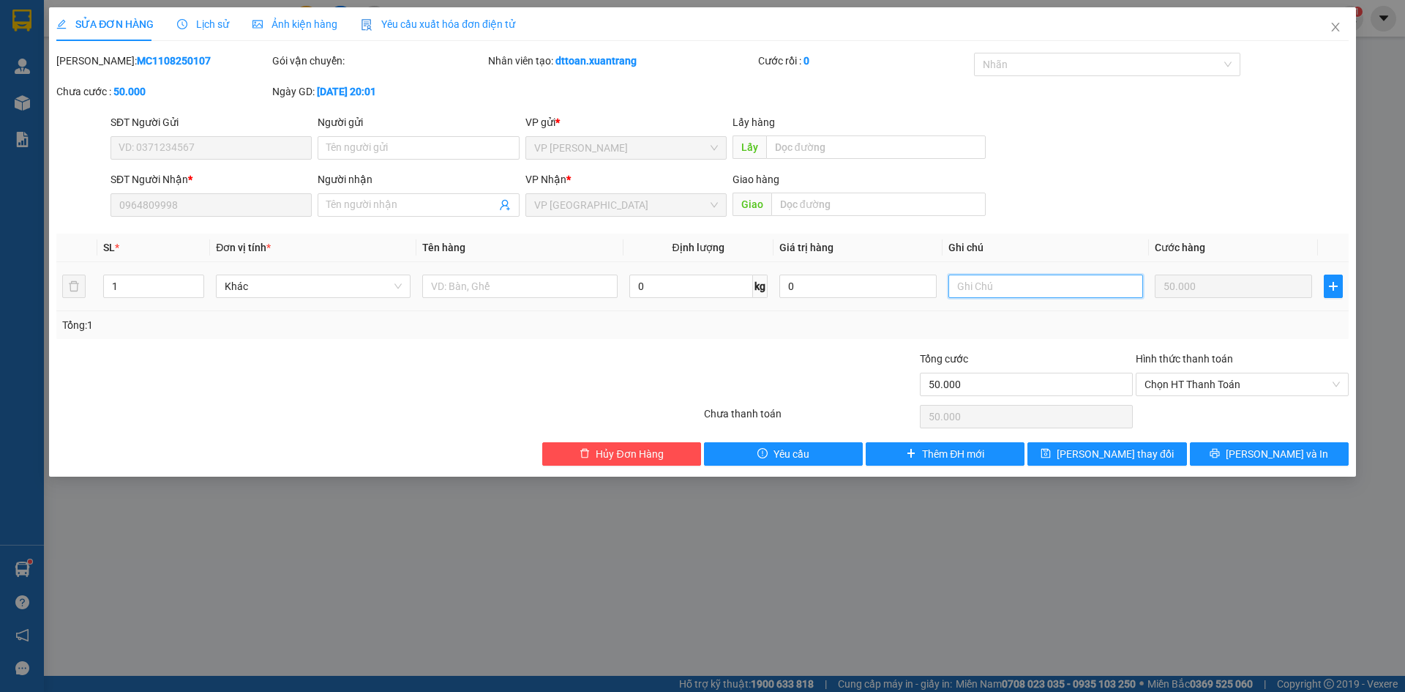
click at [1035, 285] on input "text" at bounding box center [1045, 285] width 195 height 23
click at [806, 203] on input "text" at bounding box center [878, 203] width 214 height 23
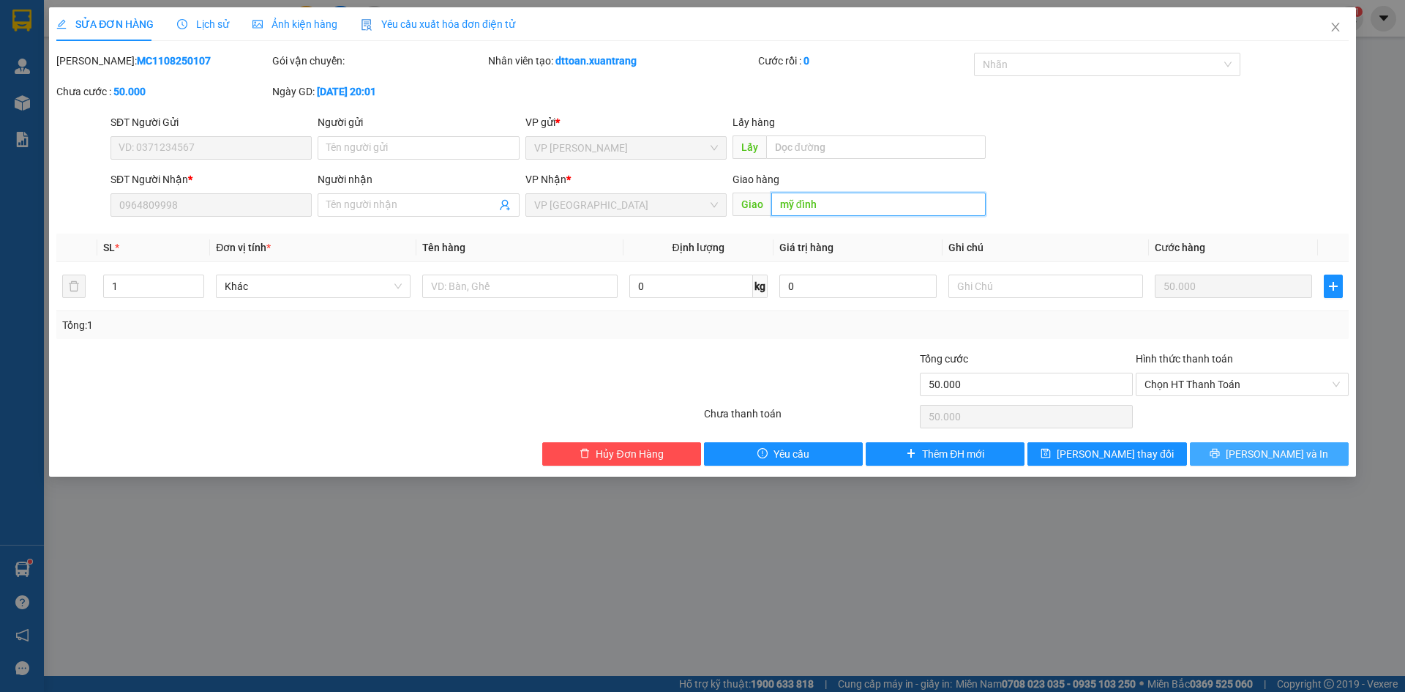
type input "mỹ đình"
click at [1231, 463] on button "[PERSON_NAME] và In" at bounding box center [1269, 453] width 159 height 23
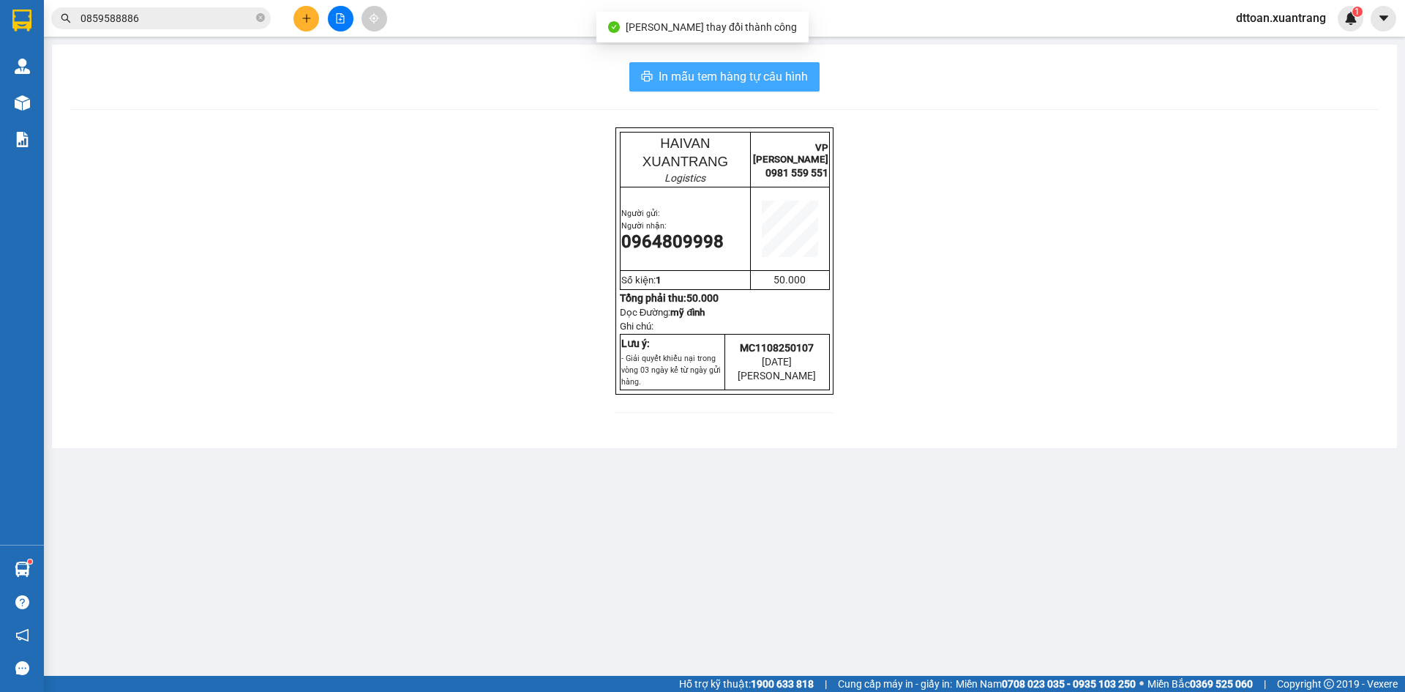
drag, startPoint x: 721, startPoint y: 59, endPoint x: 735, endPoint y: 76, distance: 22.9
click at [721, 63] on div "In mẫu tem hàng tự cấu hình HAIVAN XUANTRANG Logistics VP MỘC CHÂU 0981 559 551…" at bounding box center [724, 246] width 1345 height 403
click at [735, 76] on span "In mẫu tem hàng tự cấu hình" at bounding box center [733, 76] width 149 height 18
